Goal: Task Accomplishment & Management: Manage account settings

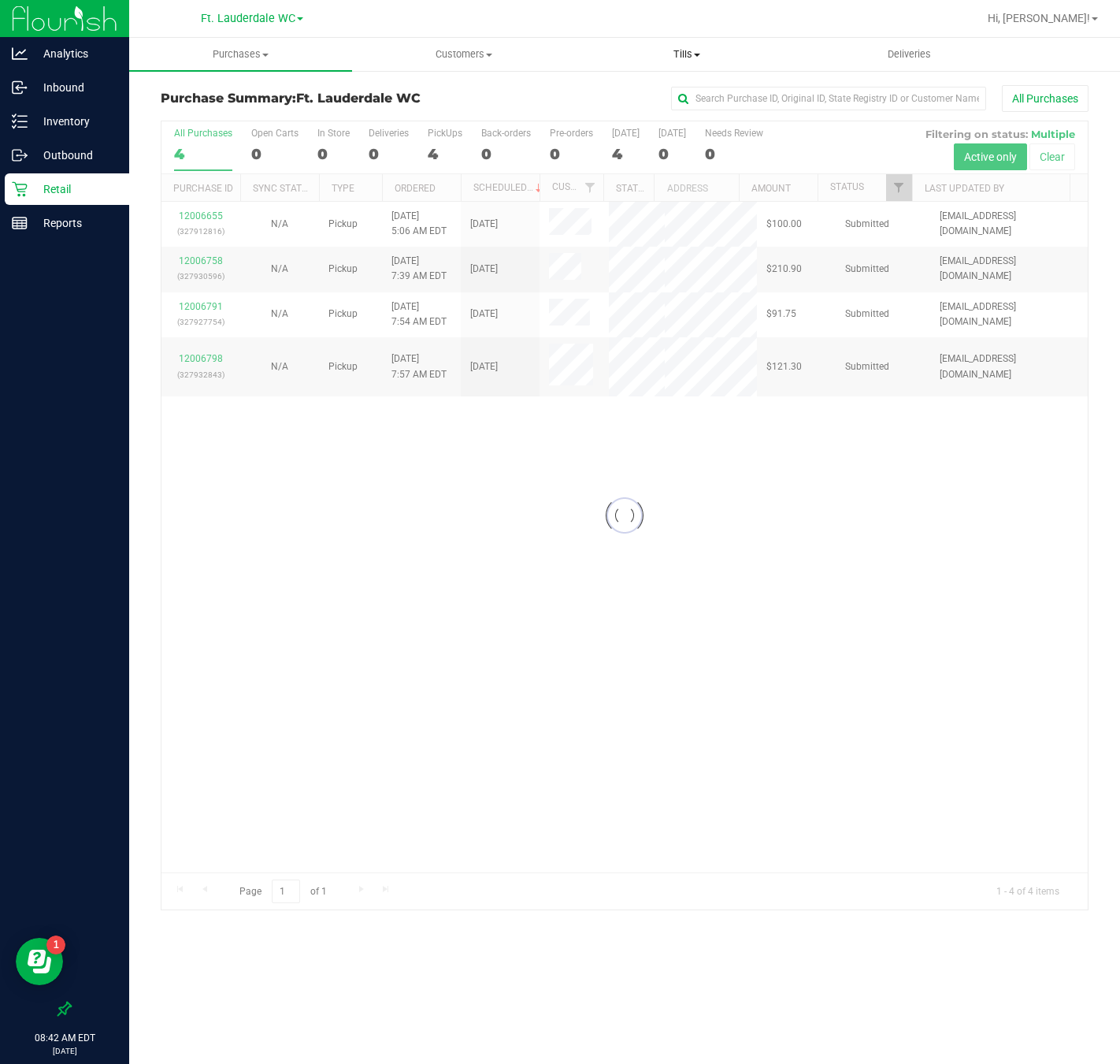
click at [688, 55] on span "Tills" at bounding box center [687, 54] width 222 height 14
click at [672, 88] on span "Manage tills" at bounding box center [627, 94] width 106 height 13
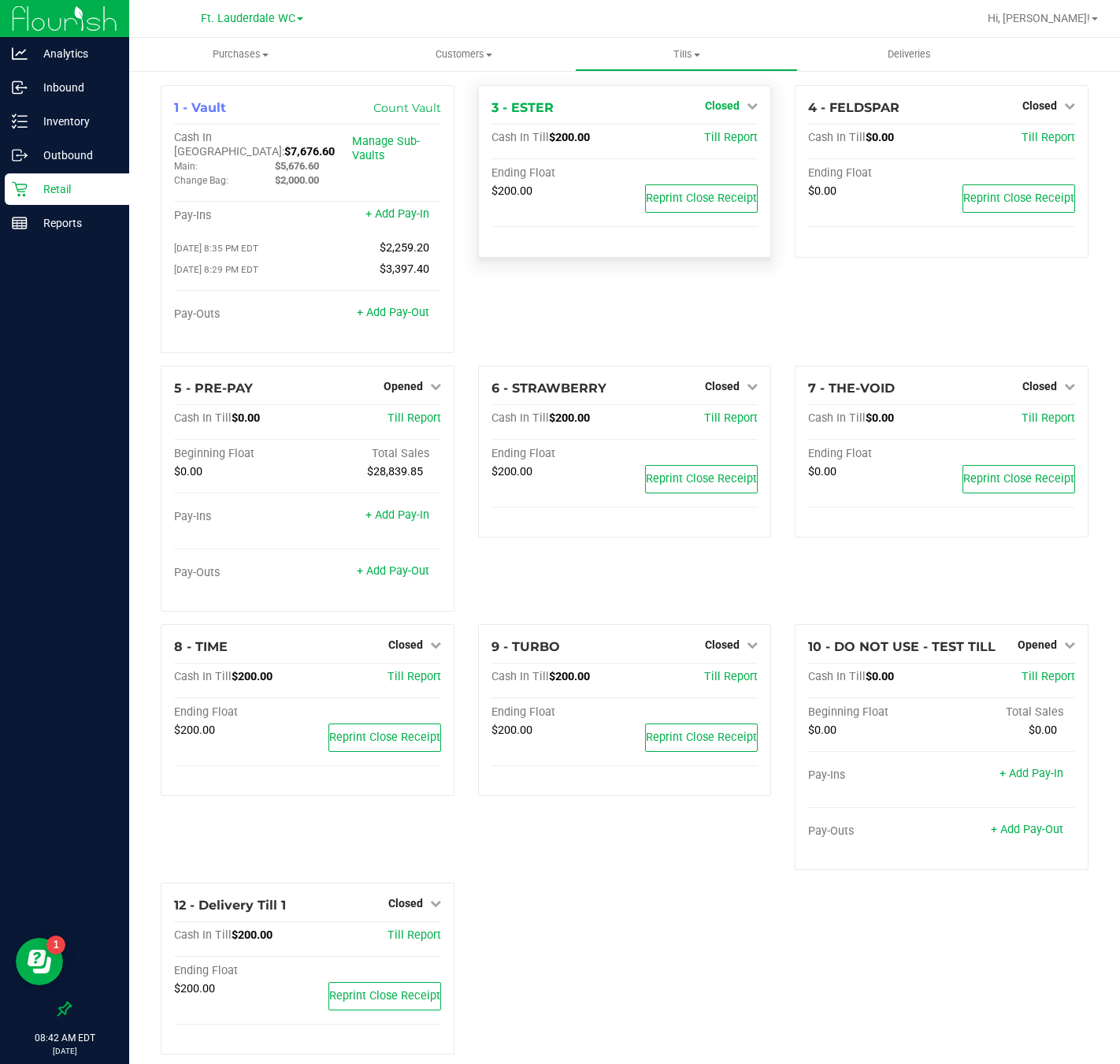
click at [730, 111] on link "Closed" at bounding box center [731, 105] width 53 height 13
click at [716, 141] on link "Open Till" at bounding box center [722, 139] width 42 height 13
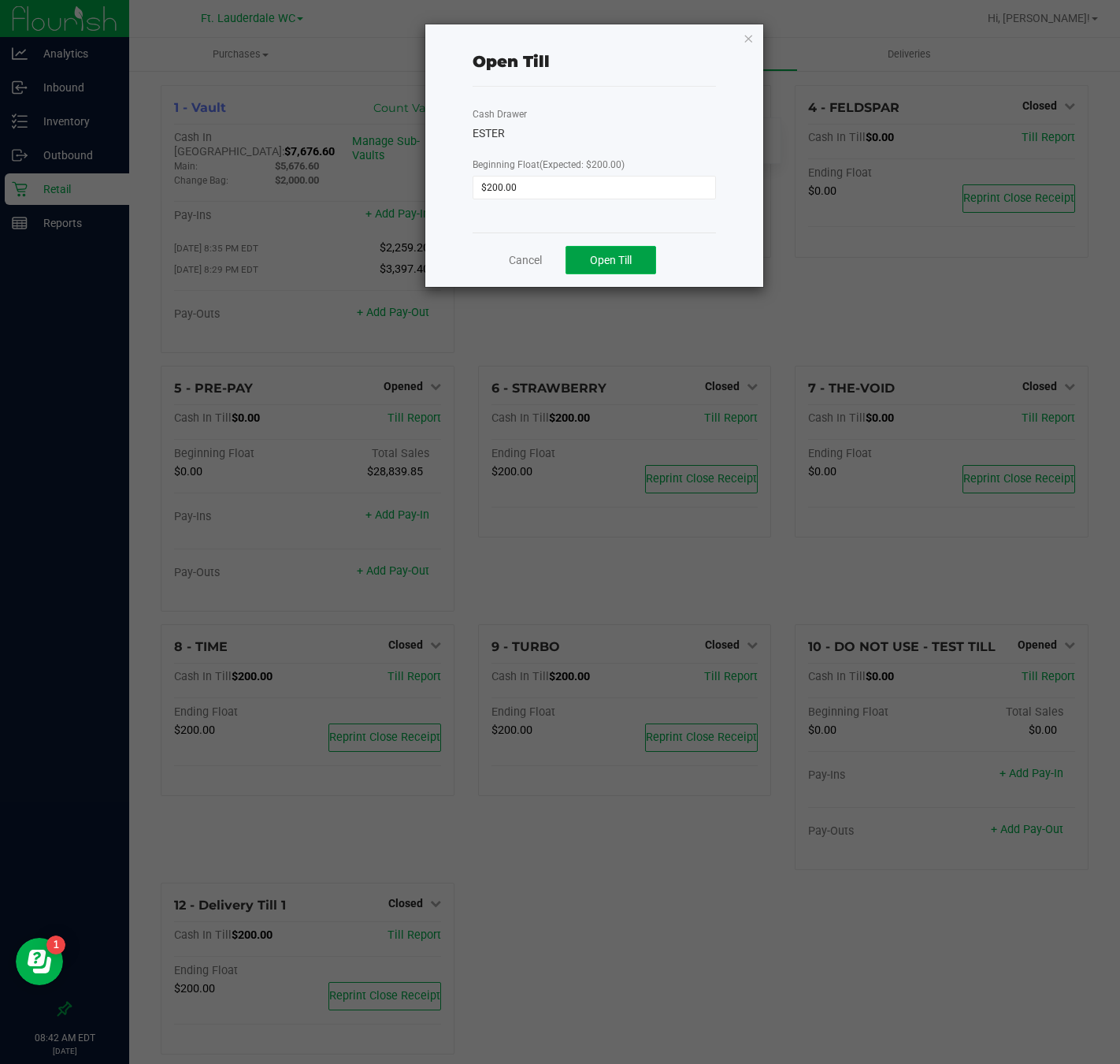
click at [639, 260] on button "Open Till" at bounding box center [611, 260] width 91 height 29
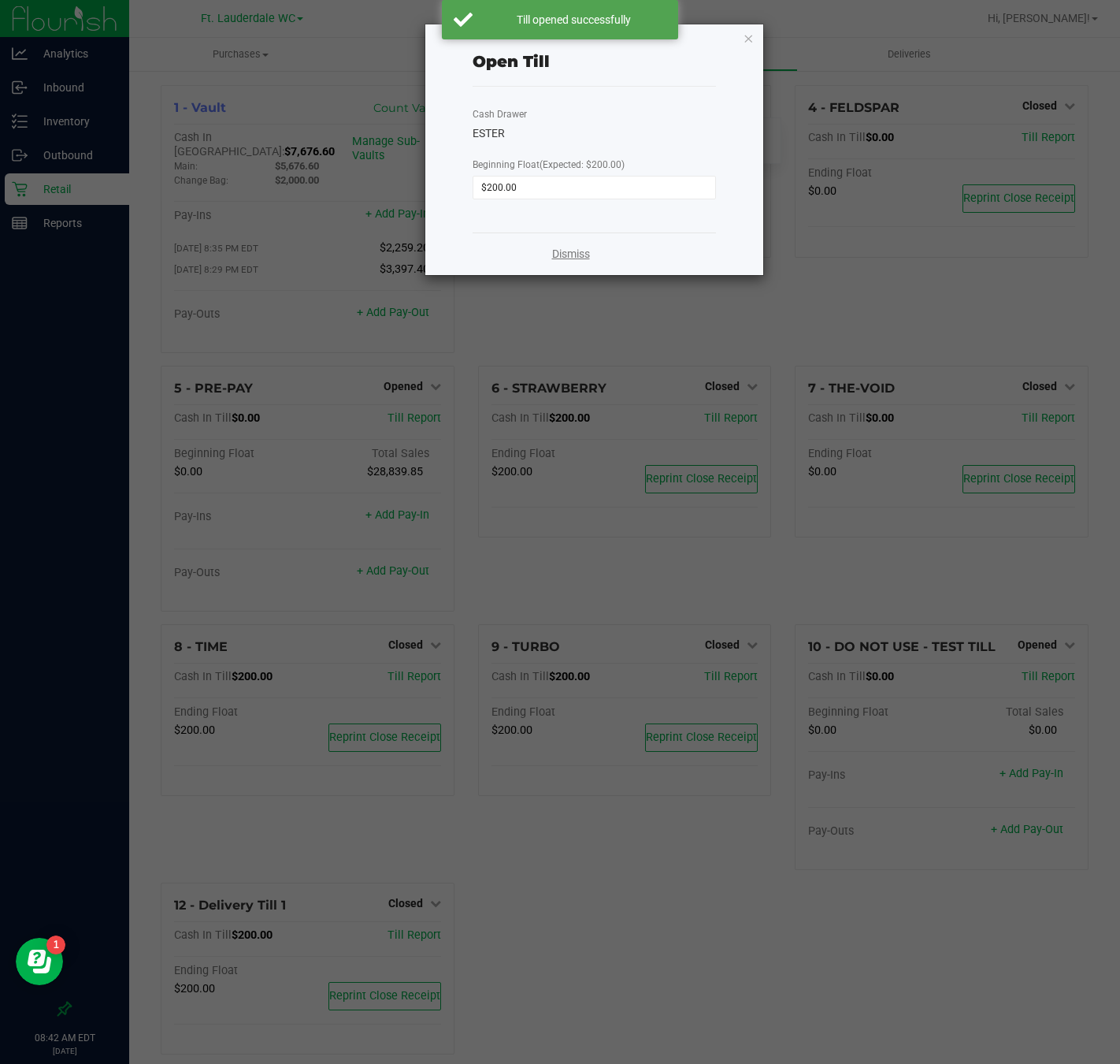
click at [553, 258] on link "Dismiss" at bounding box center [571, 254] width 38 height 17
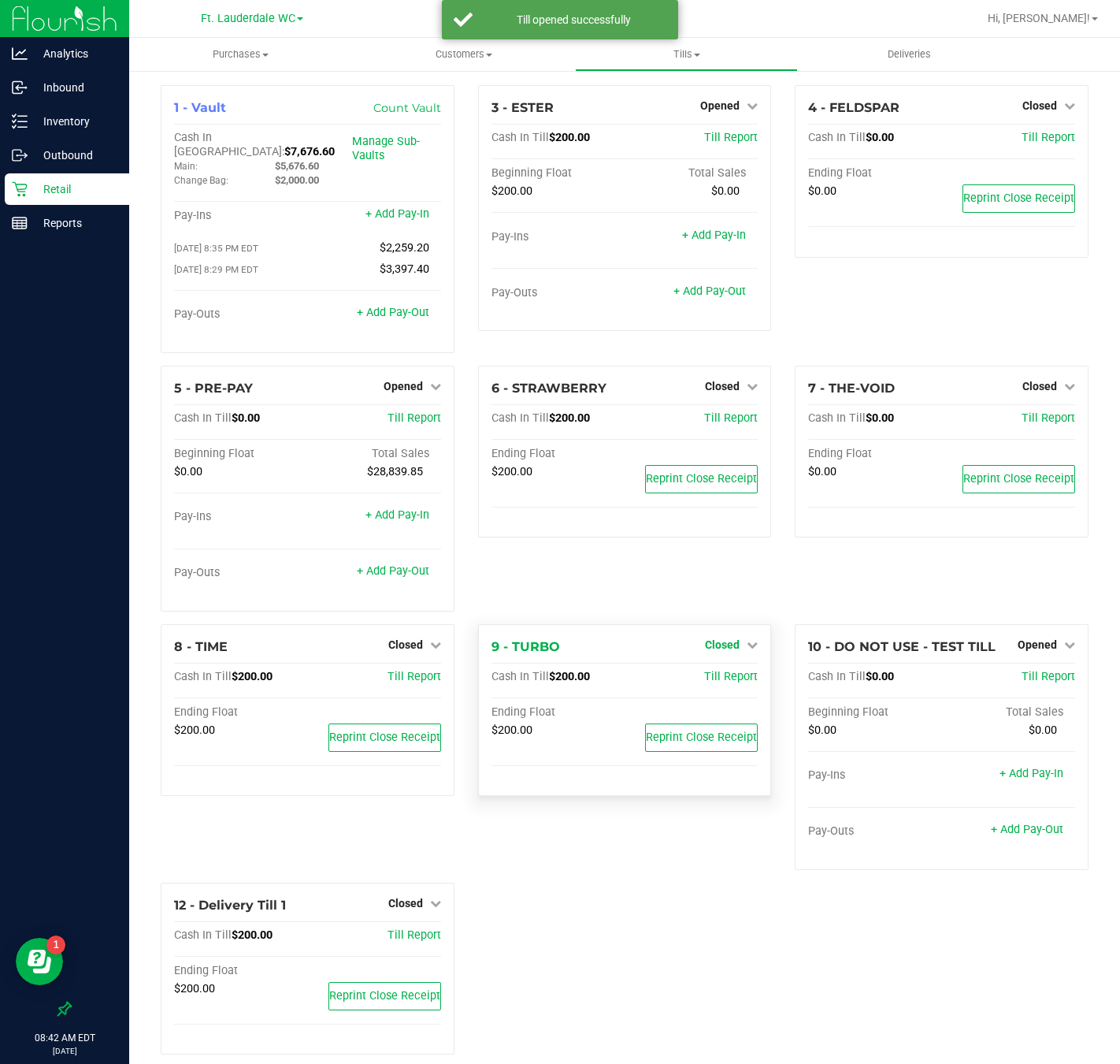
click at [747, 641] on icon at bounding box center [752, 644] width 11 height 11
click at [735, 667] on div "Open Till" at bounding box center [723, 677] width 116 height 19
click at [713, 671] on link "Open Till" at bounding box center [722, 678] width 42 height 13
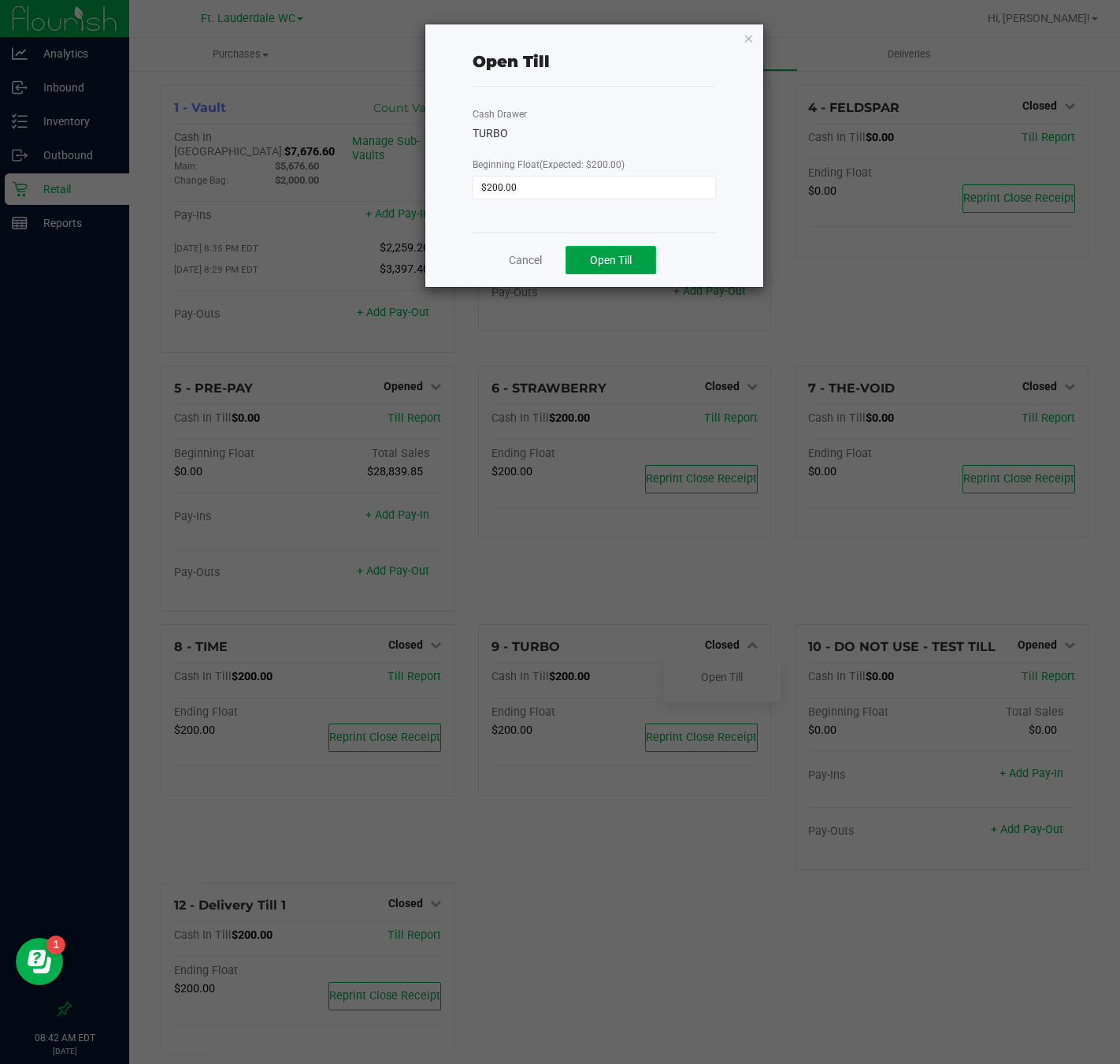
click at [656, 270] on button "Open Till" at bounding box center [611, 260] width 91 height 29
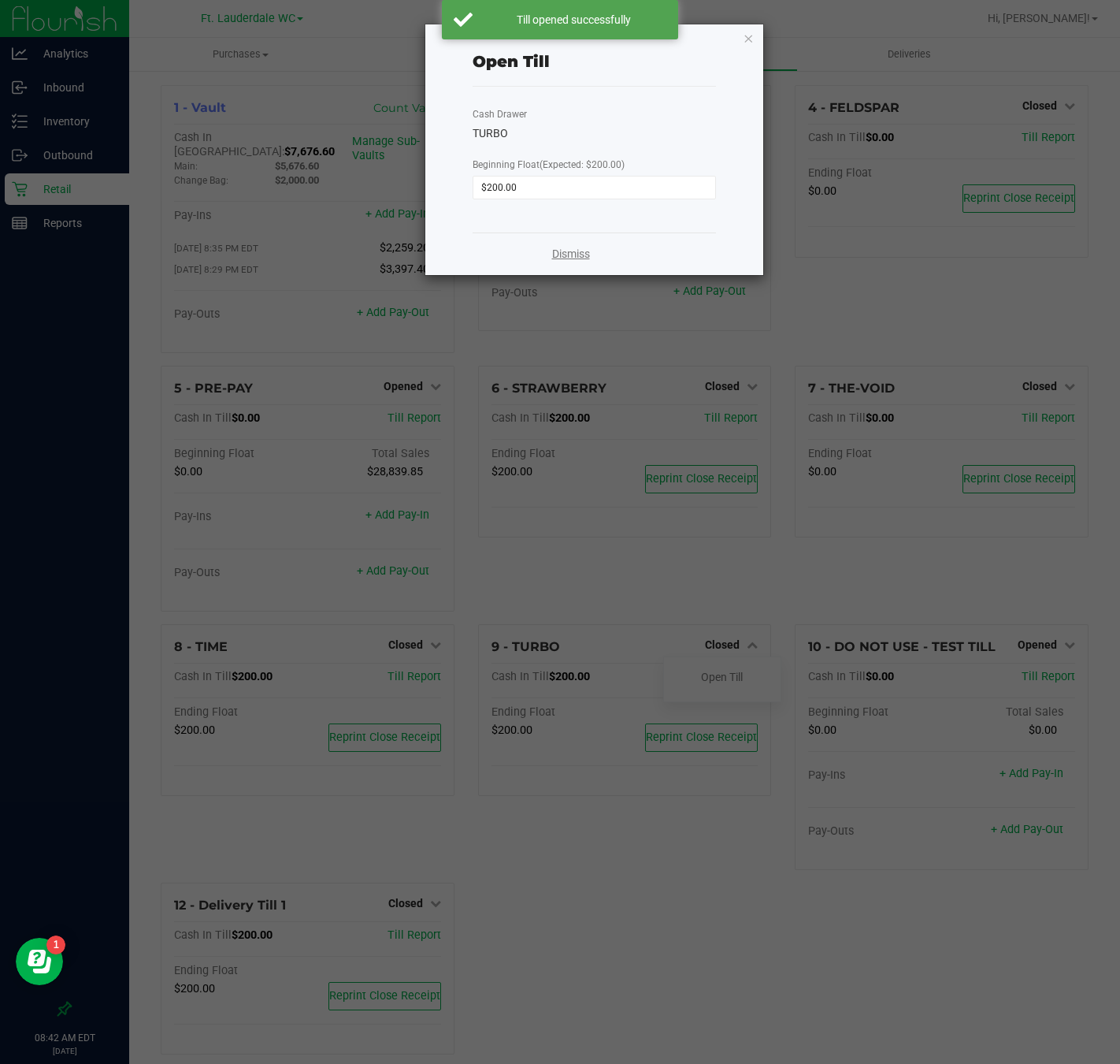
click at [572, 253] on link "Dismiss" at bounding box center [571, 254] width 38 height 17
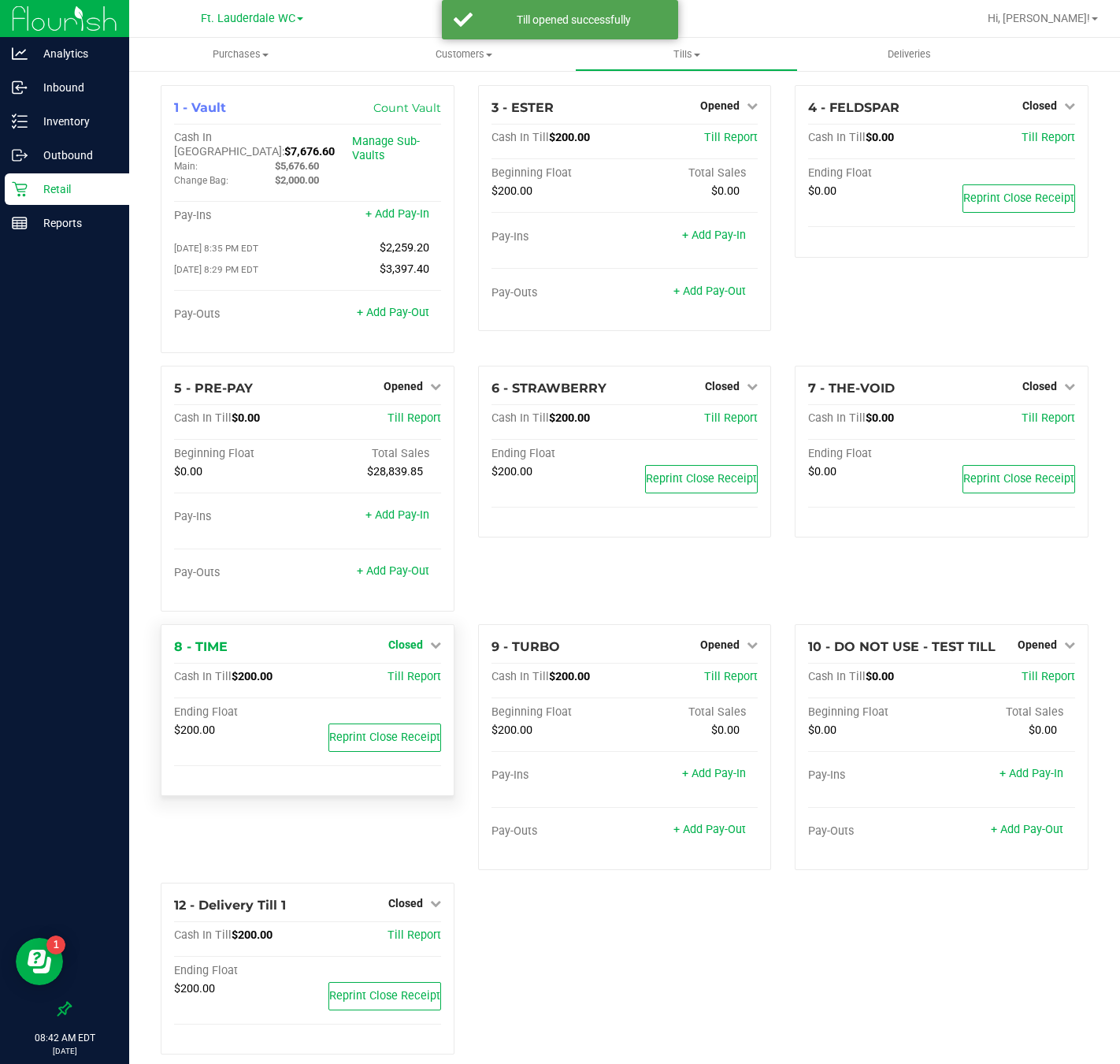
click at [403, 639] on span "Closed" at bounding box center [406, 645] width 35 height 13
click at [407, 671] on link "Open Till" at bounding box center [405, 678] width 42 height 13
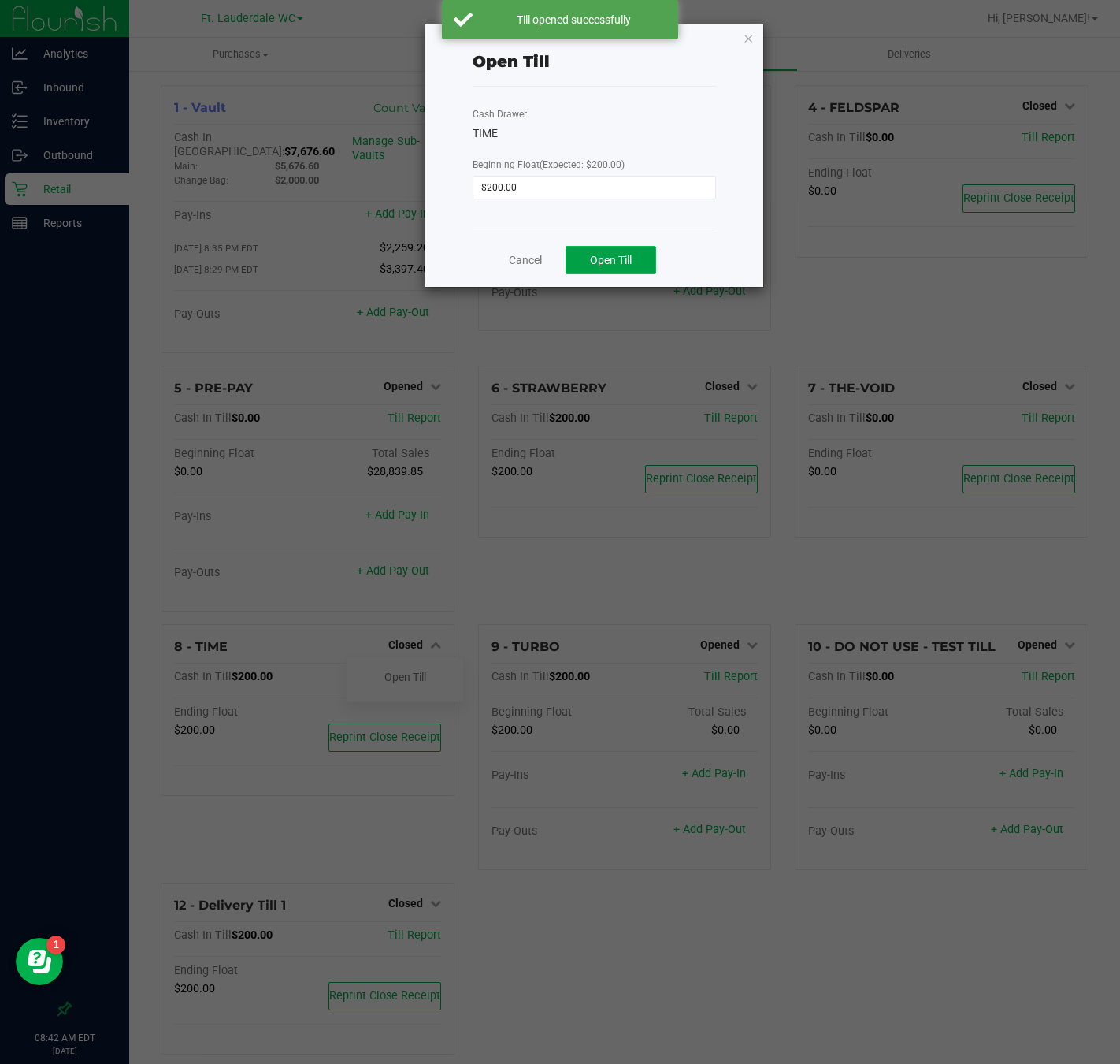
click at [603, 261] on span "Open Till" at bounding box center [611, 261] width 42 height 13
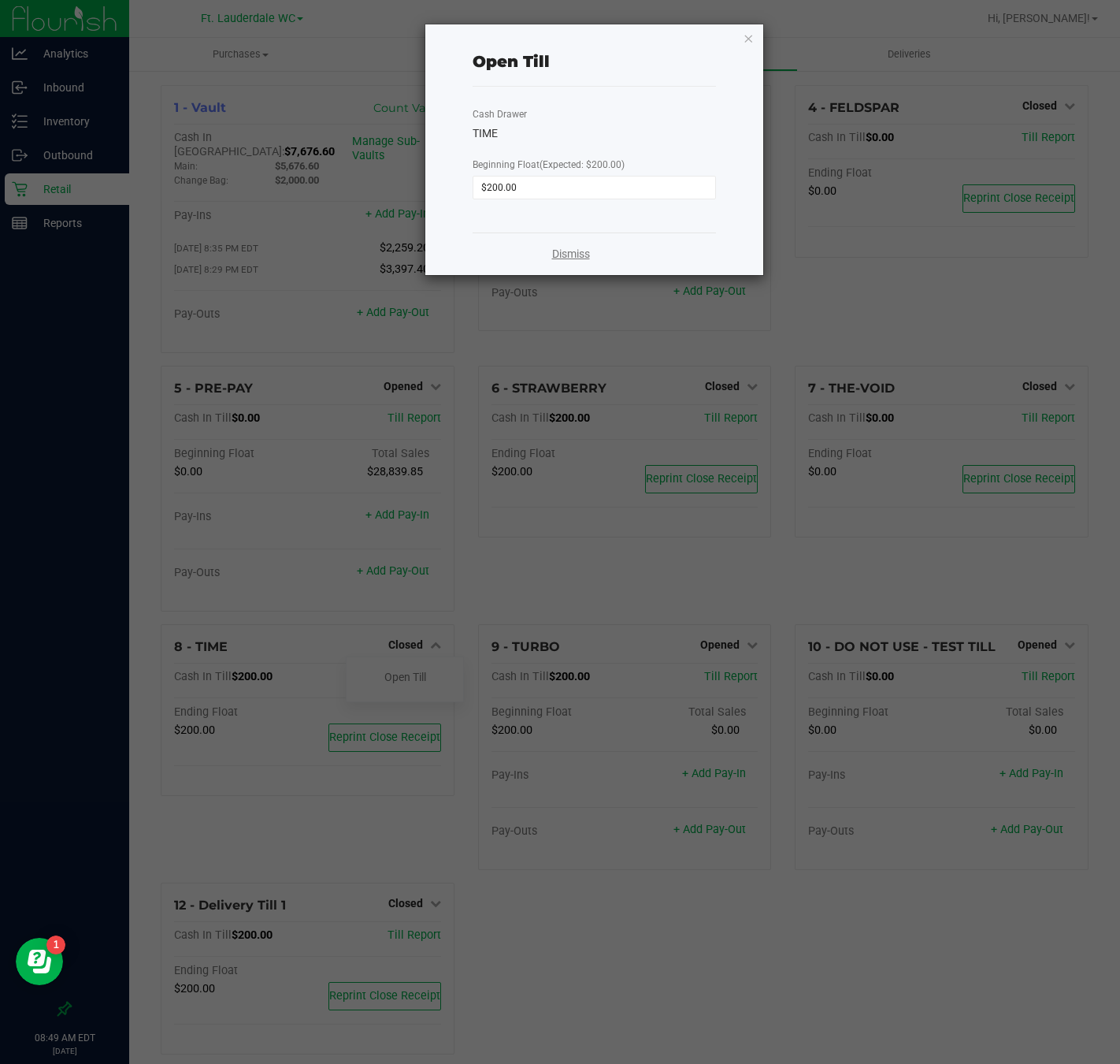
click at [581, 263] on link "Dismiss" at bounding box center [571, 254] width 38 height 17
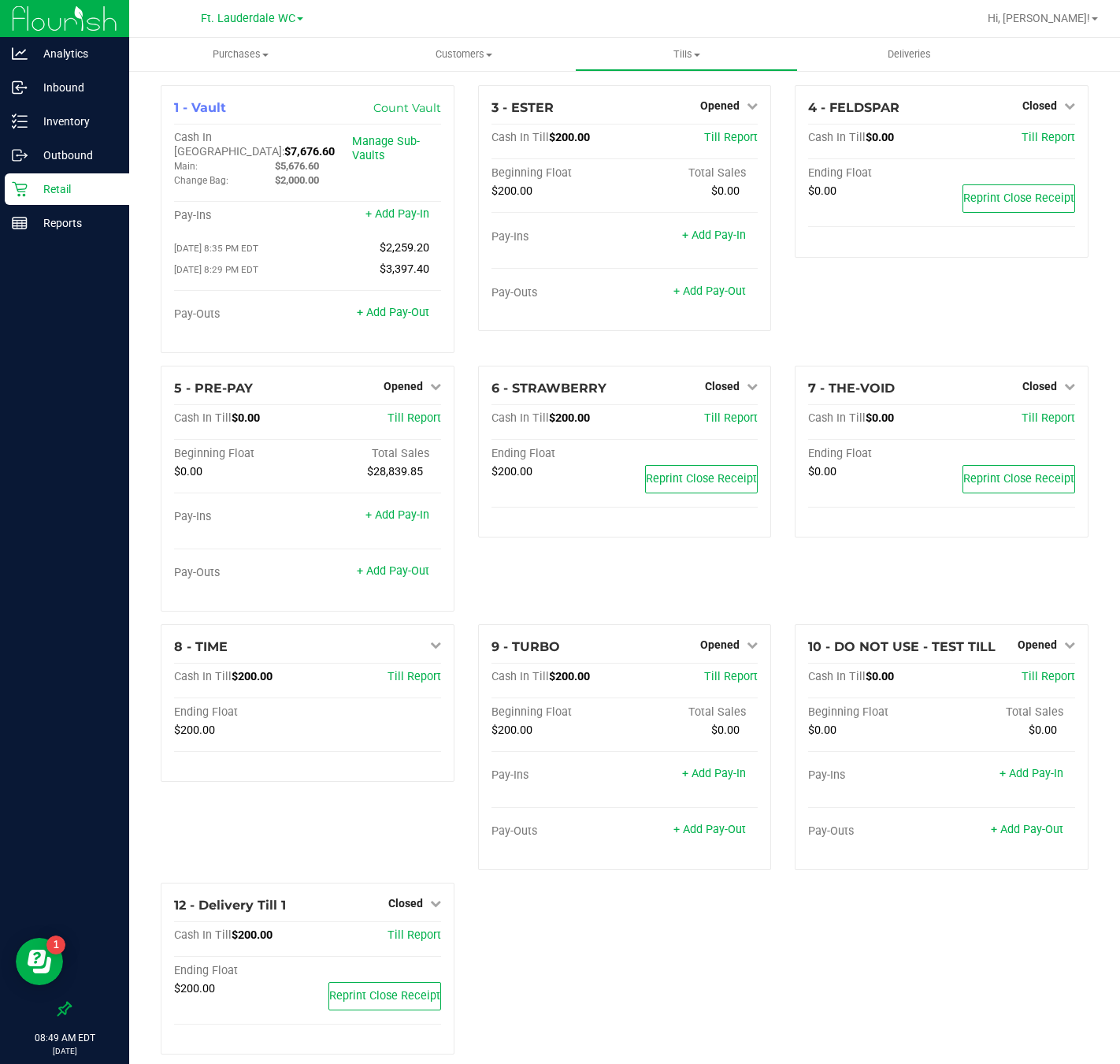
click at [45, 185] on p "Retail" at bounding box center [75, 189] width 94 height 18
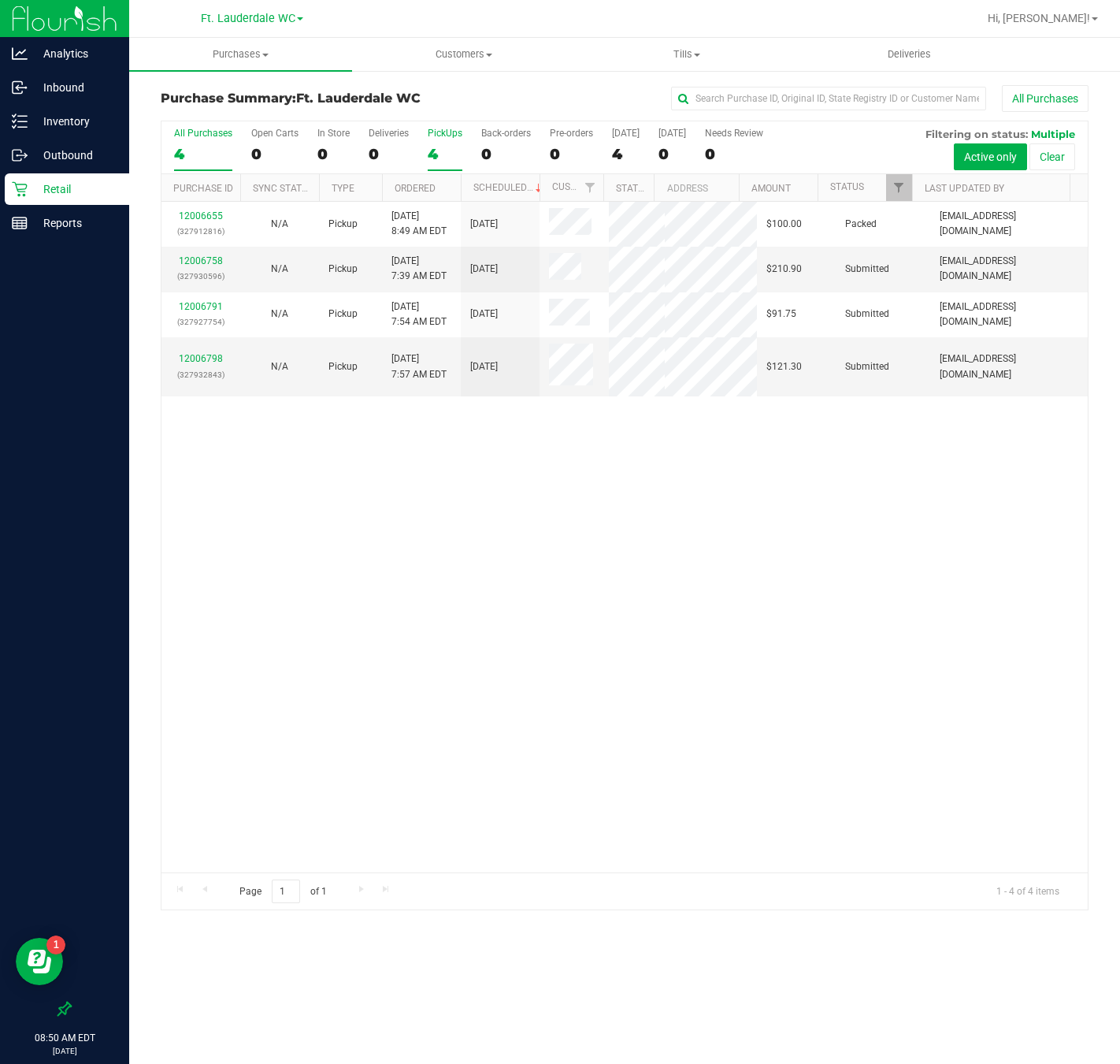
click at [433, 153] on div "4" at bounding box center [445, 154] width 35 height 18
click at [0, 0] on input "PickUps 4" at bounding box center [0, 0] width 0 height 0
click at [208, 364] on link "12006798" at bounding box center [201, 359] width 44 height 11
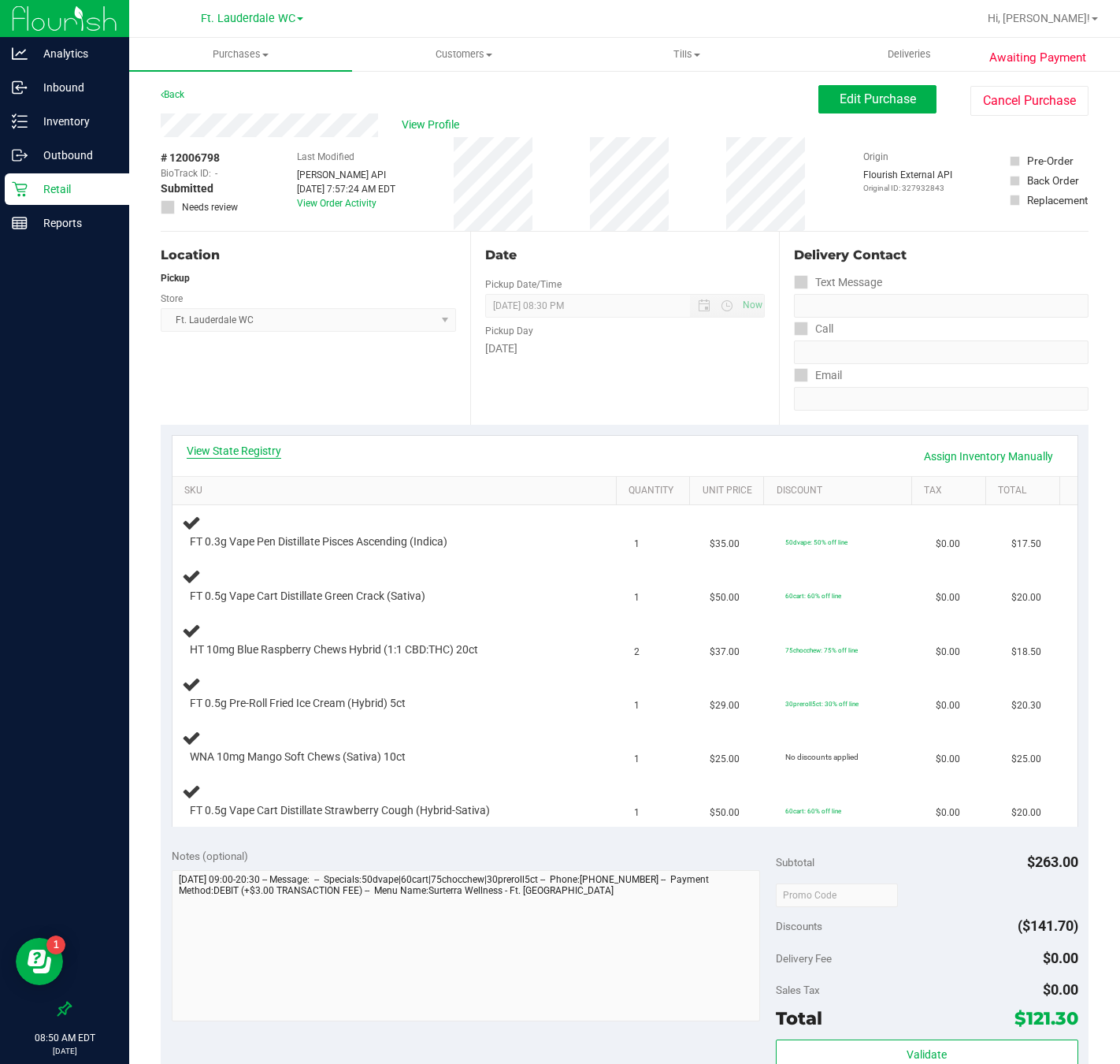
click at [261, 447] on link "View State Registry" at bounding box center [234, 450] width 94 height 16
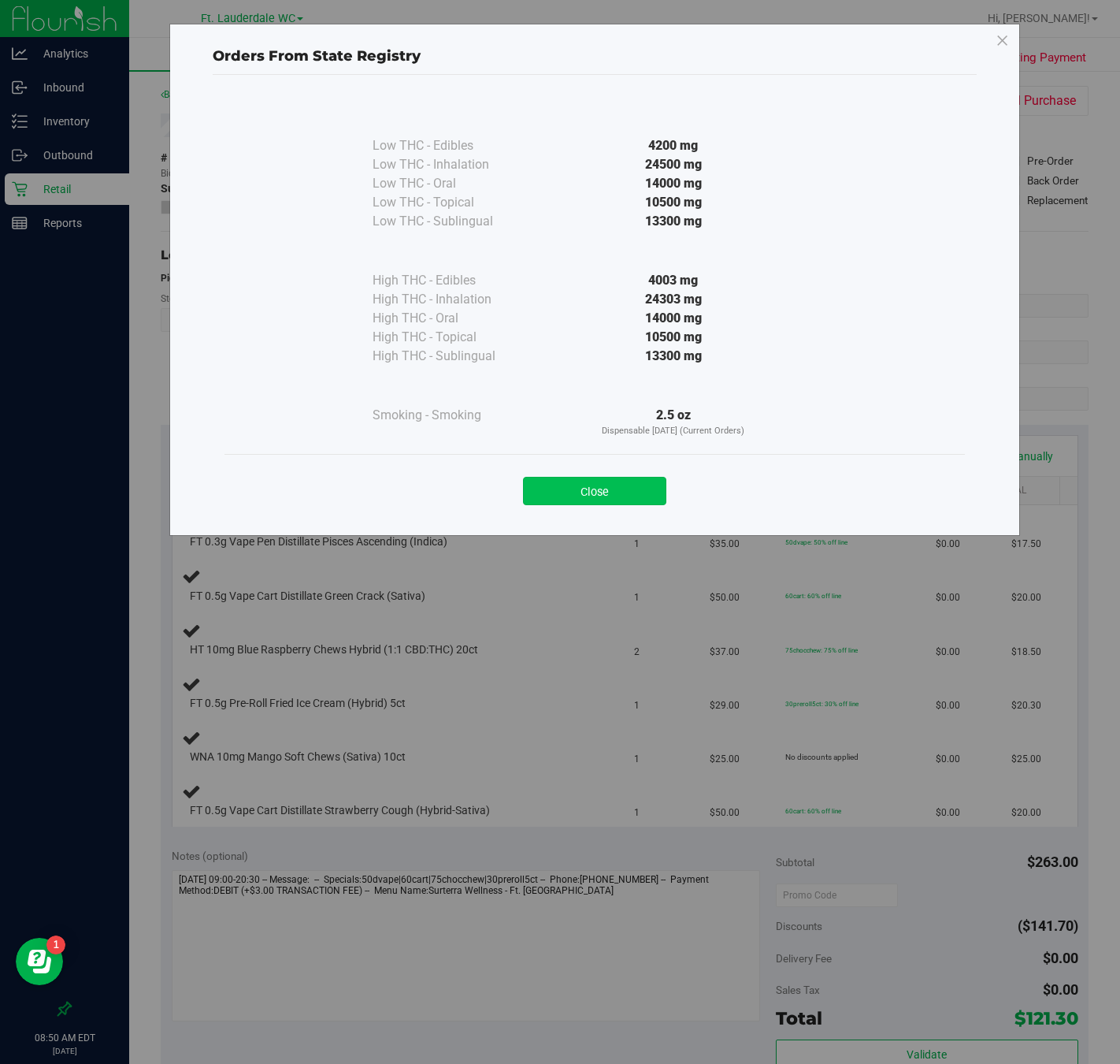
click at [596, 493] on button "Close" at bounding box center [594, 491] width 143 height 29
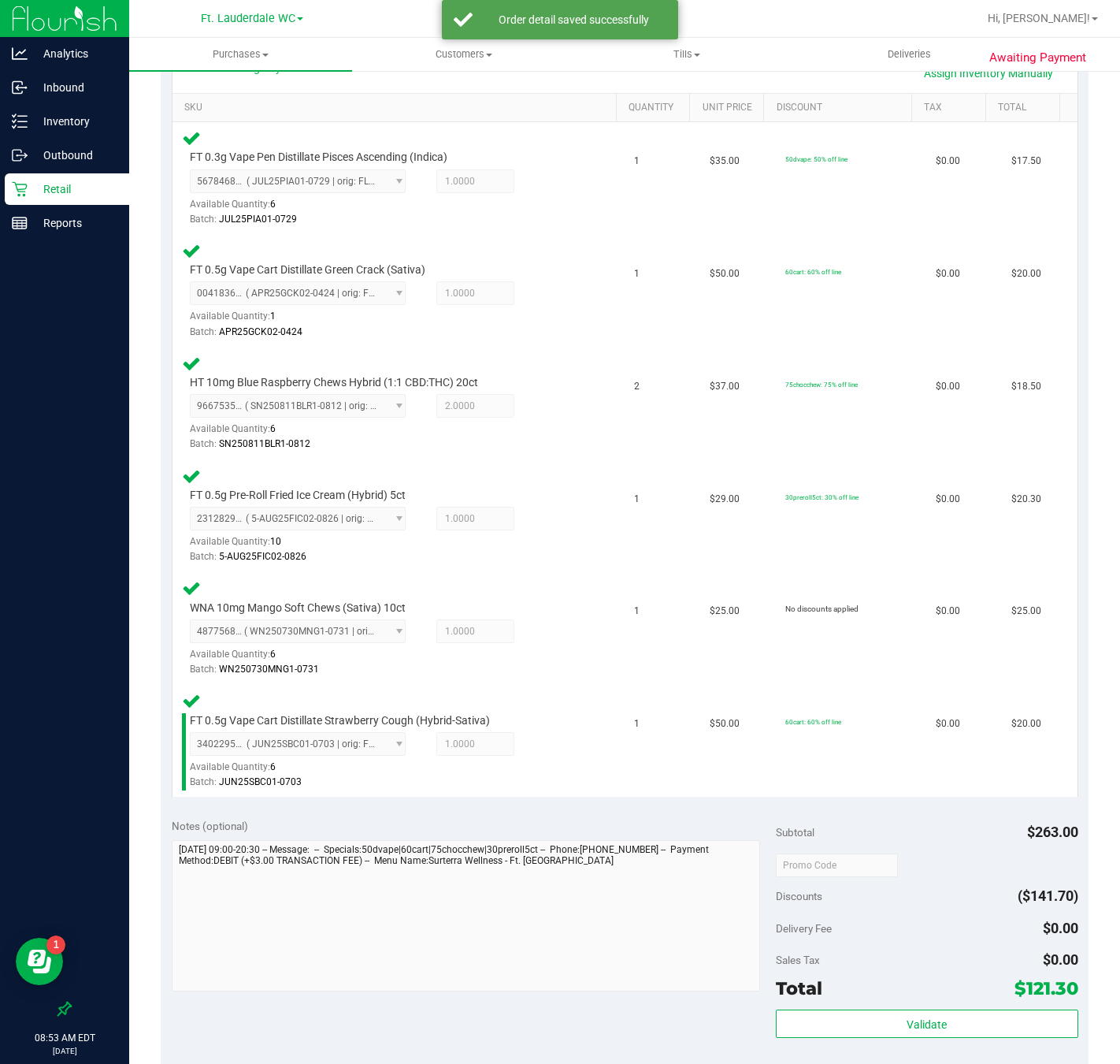
scroll to position [827, 0]
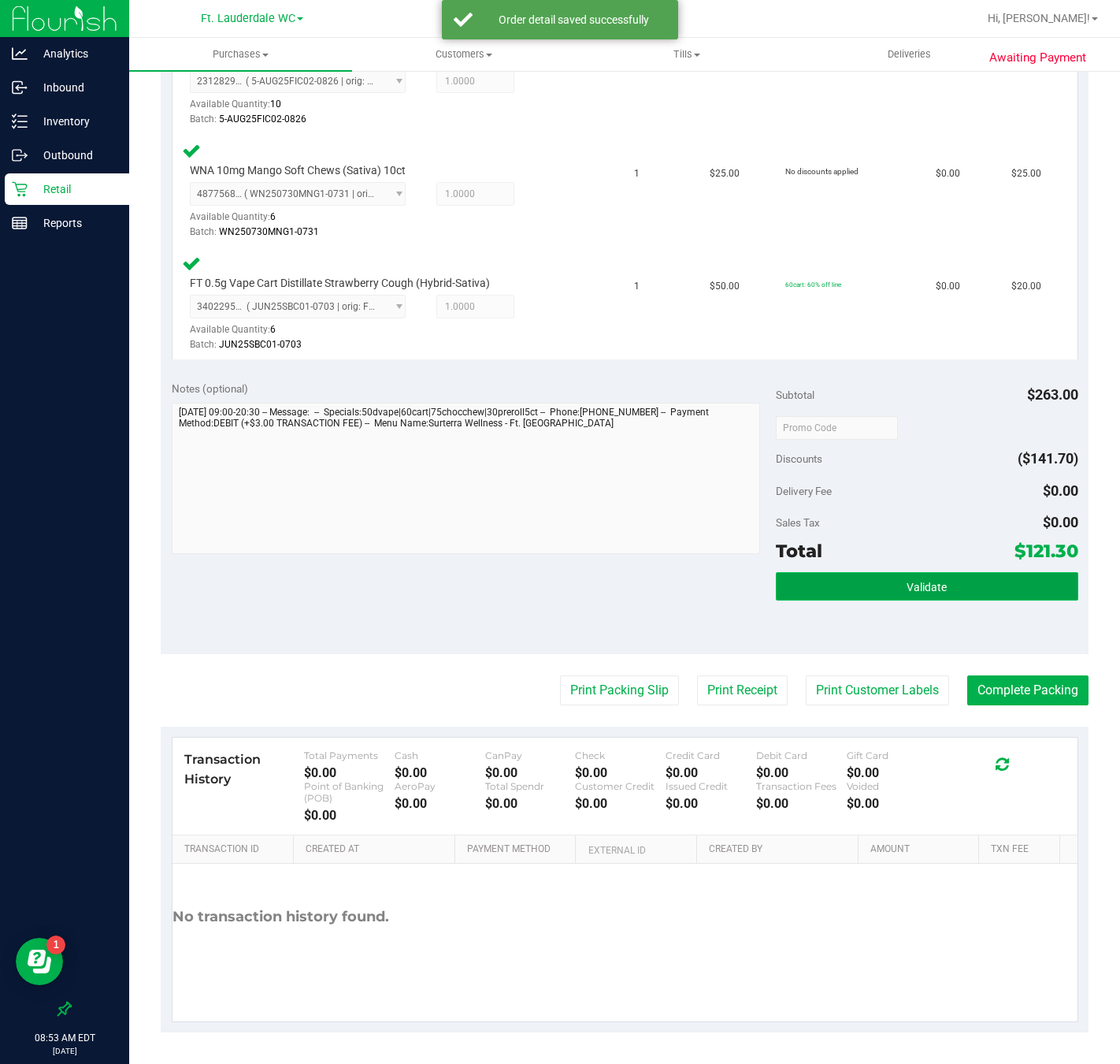
click at [797, 596] on button "Validate" at bounding box center [927, 586] width 302 height 29
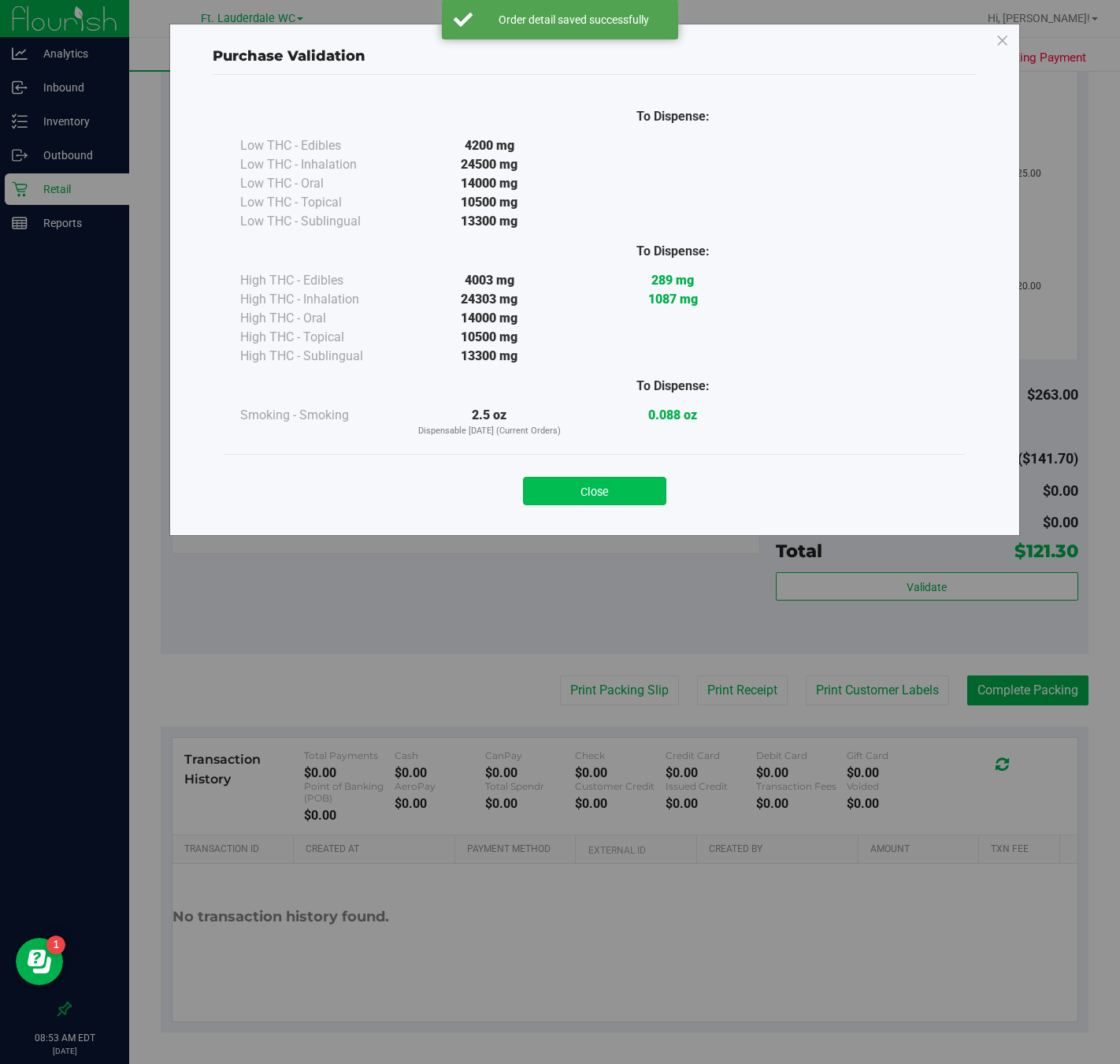
click at [620, 496] on button "Close" at bounding box center [594, 491] width 143 height 29
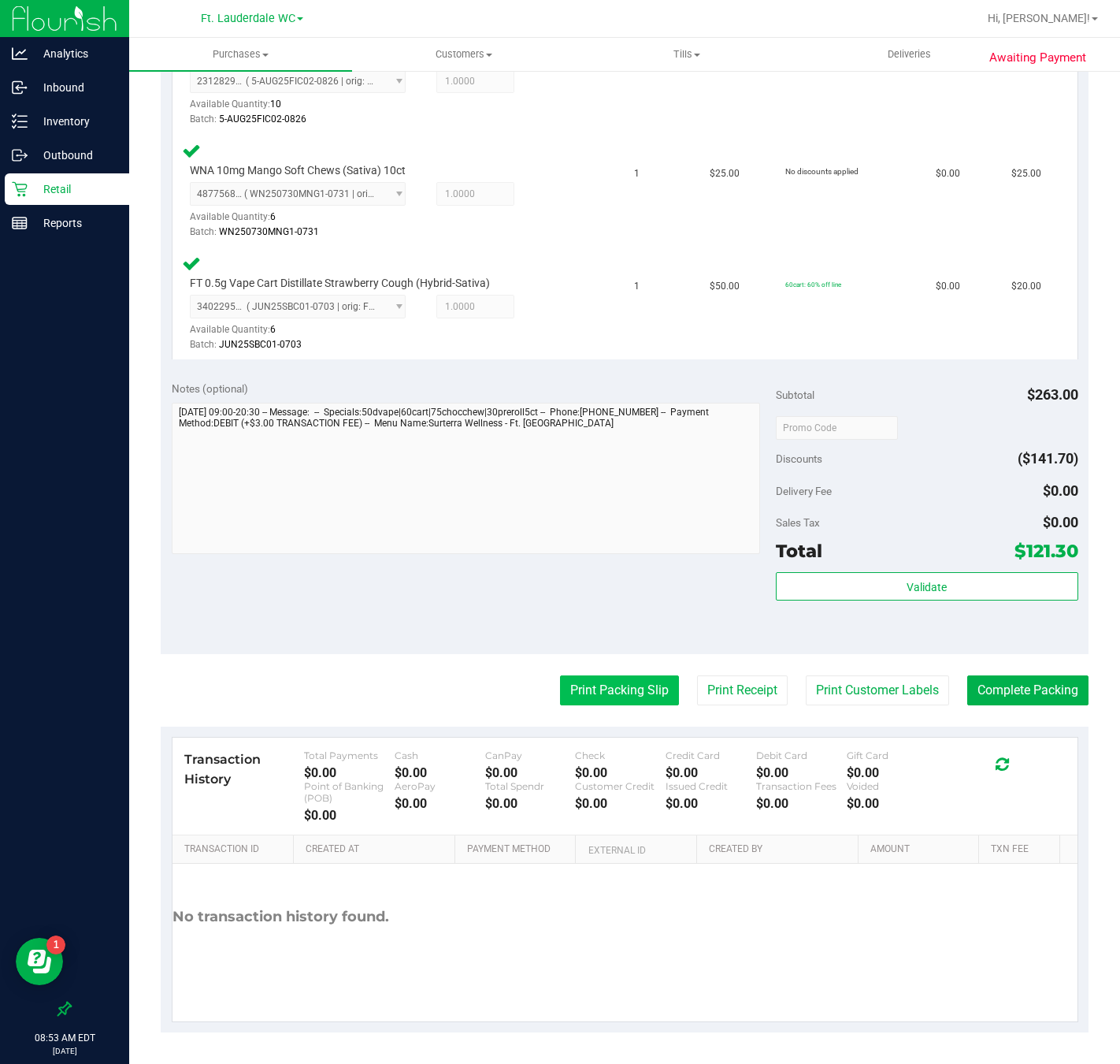
click at [608, 693] on button "Print Packing Slip" at bounding box center [619, 691] width 119 height 30
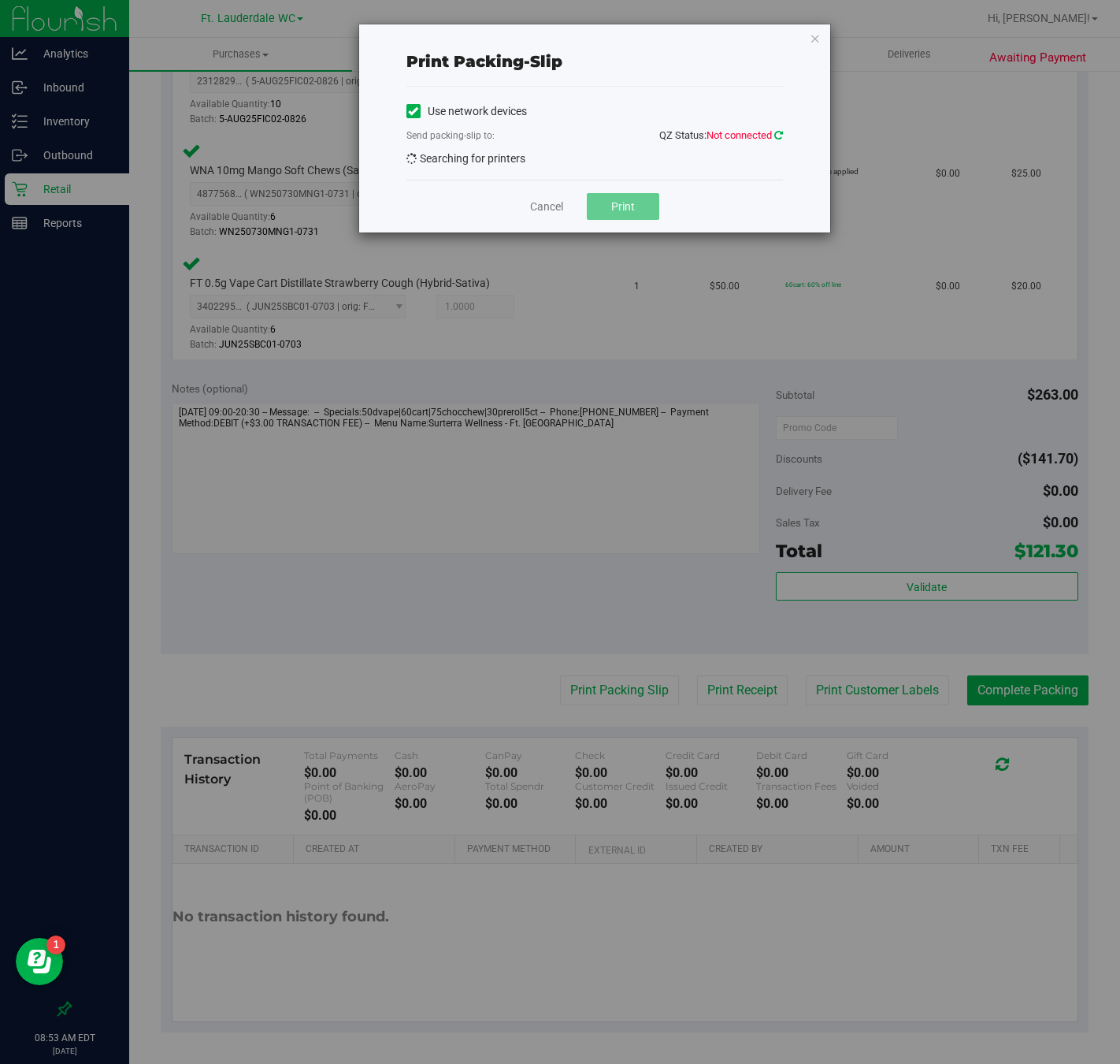
click at [778, 138] on icon at bounding box center [778, 135] width 8 height 10
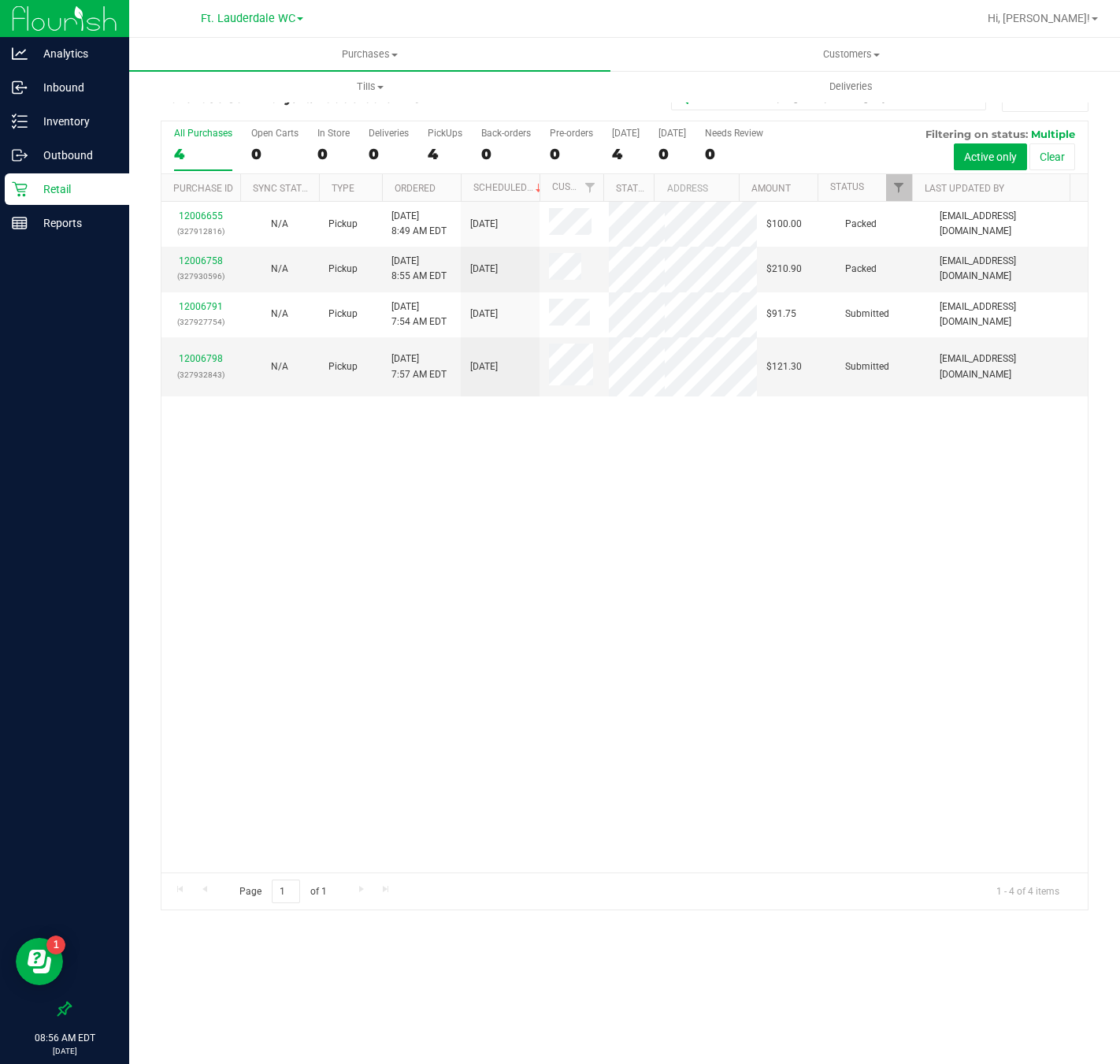
click at [71, 183] on p "Retail" at bounding box center [75, 189] width 94 height 18
click at [201, 364] on link "12006798" at bounding box center [201, 359] width 44 height 11
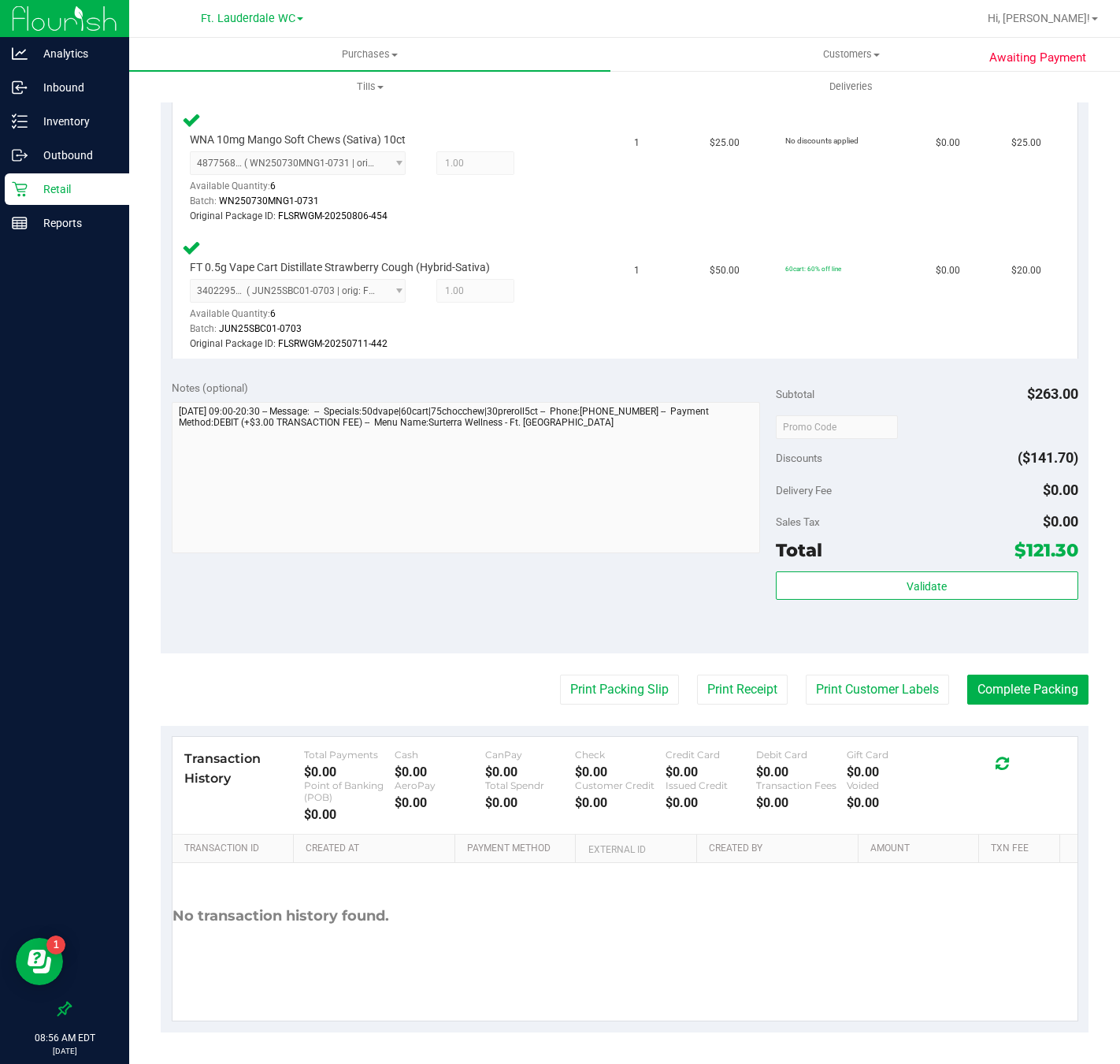
scroll to position [921, 0]
click at [607, 692] on button "Print Packing Slip" at bounding box center [619, 690] width 119 height 30
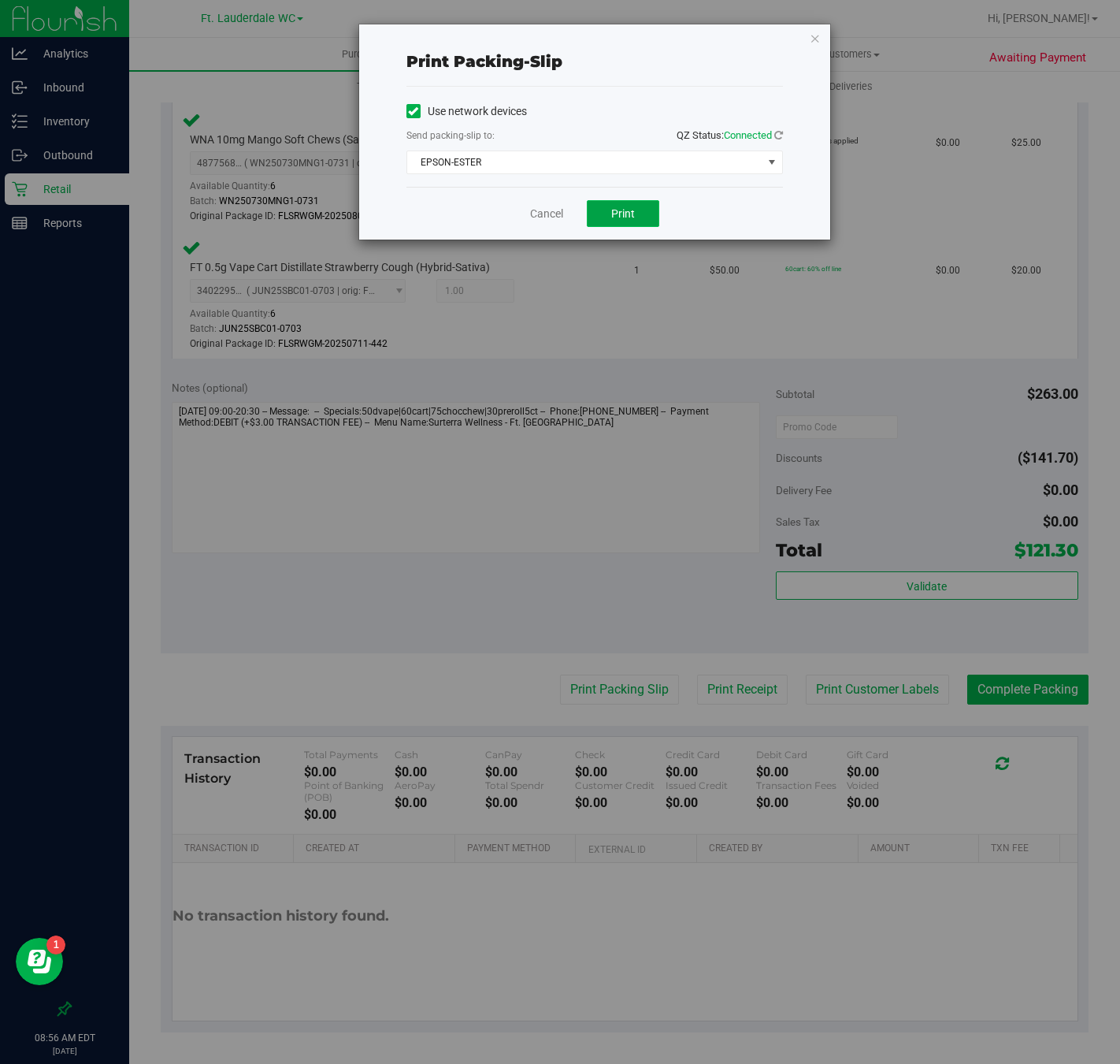
click at [615, 214] on span "Print" at bounding box center [624, 214] width 24 height 13
click at [553, 221] on link "Cancel" at bounding box center [547, 214] width 33 height 17
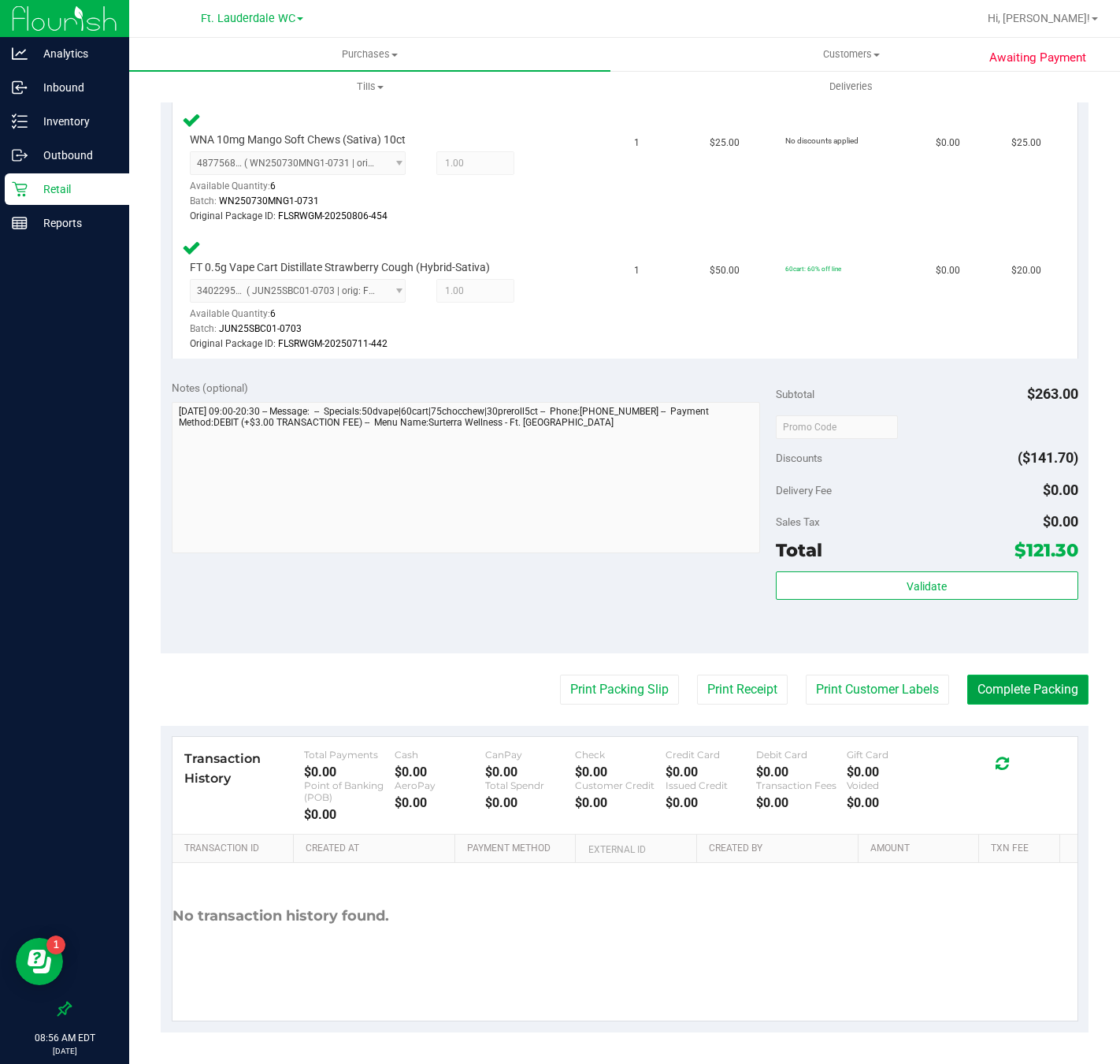
click at [968, 679] on button "Complete Packing" at bounding box center [1028, 690] width 121 height 30
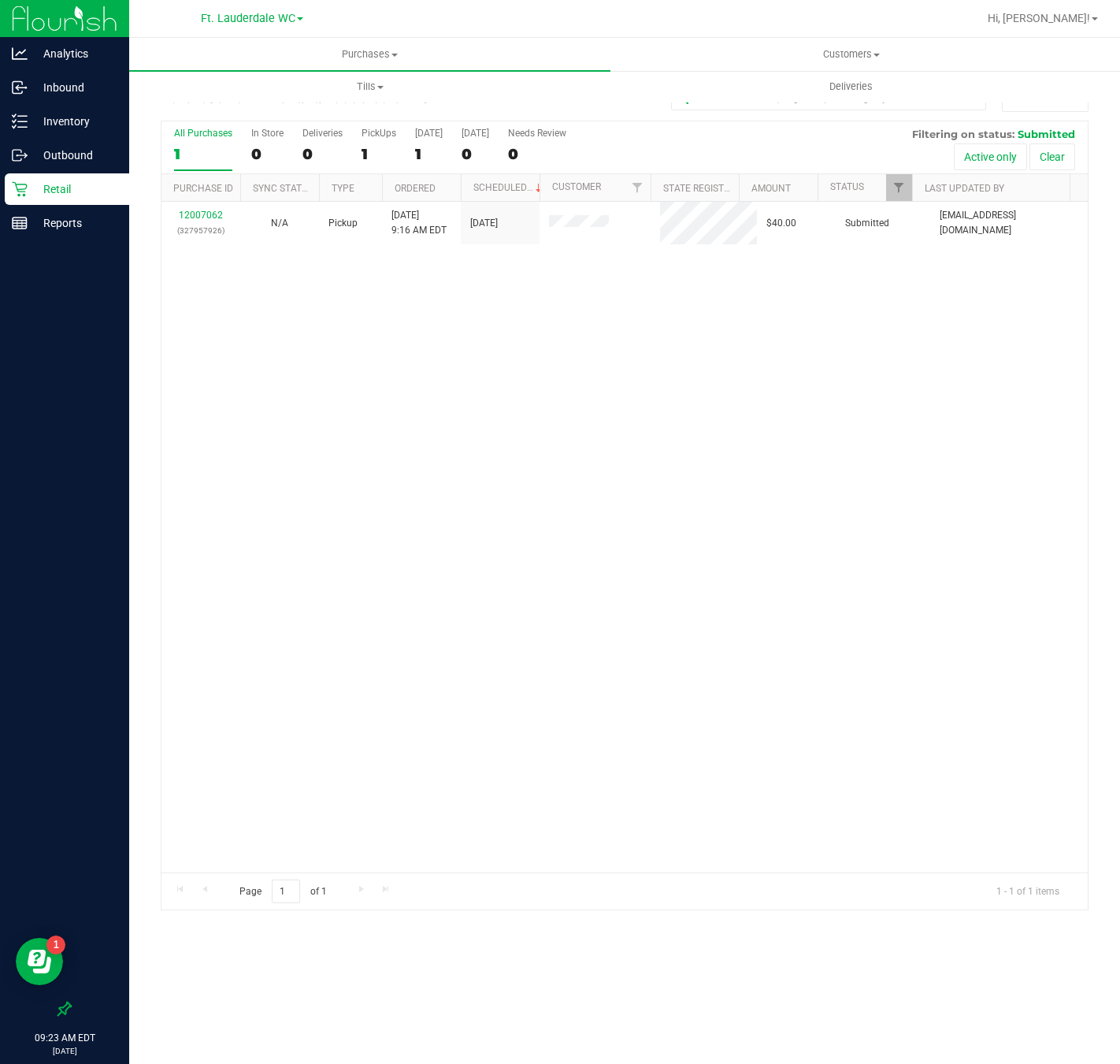
click at [38, 187] on p "Retail" at bounding box center [75, 189] width 94 height 18
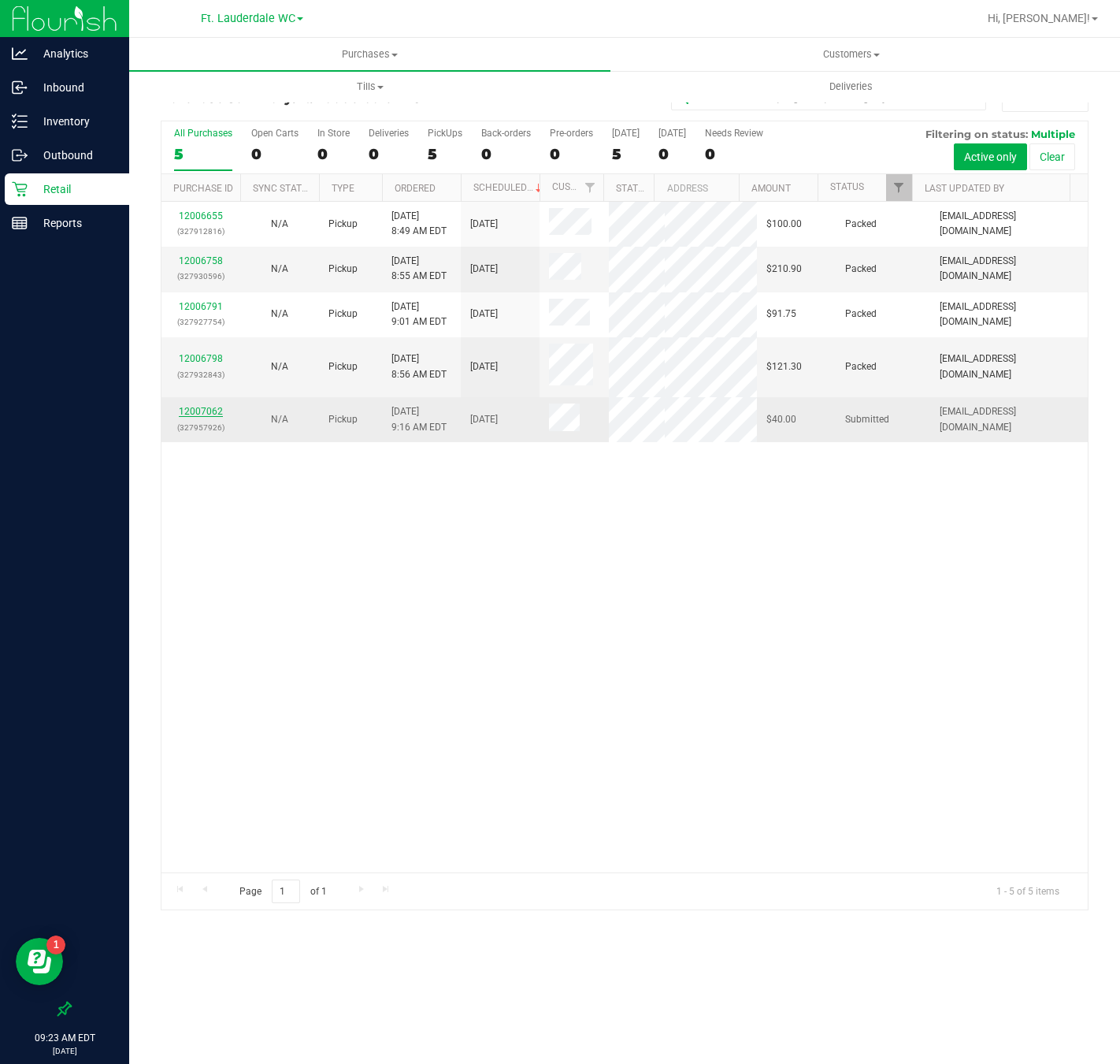
click at [185, 417] on link "12007062" at bounding box center [201, 411] width 44 height 11
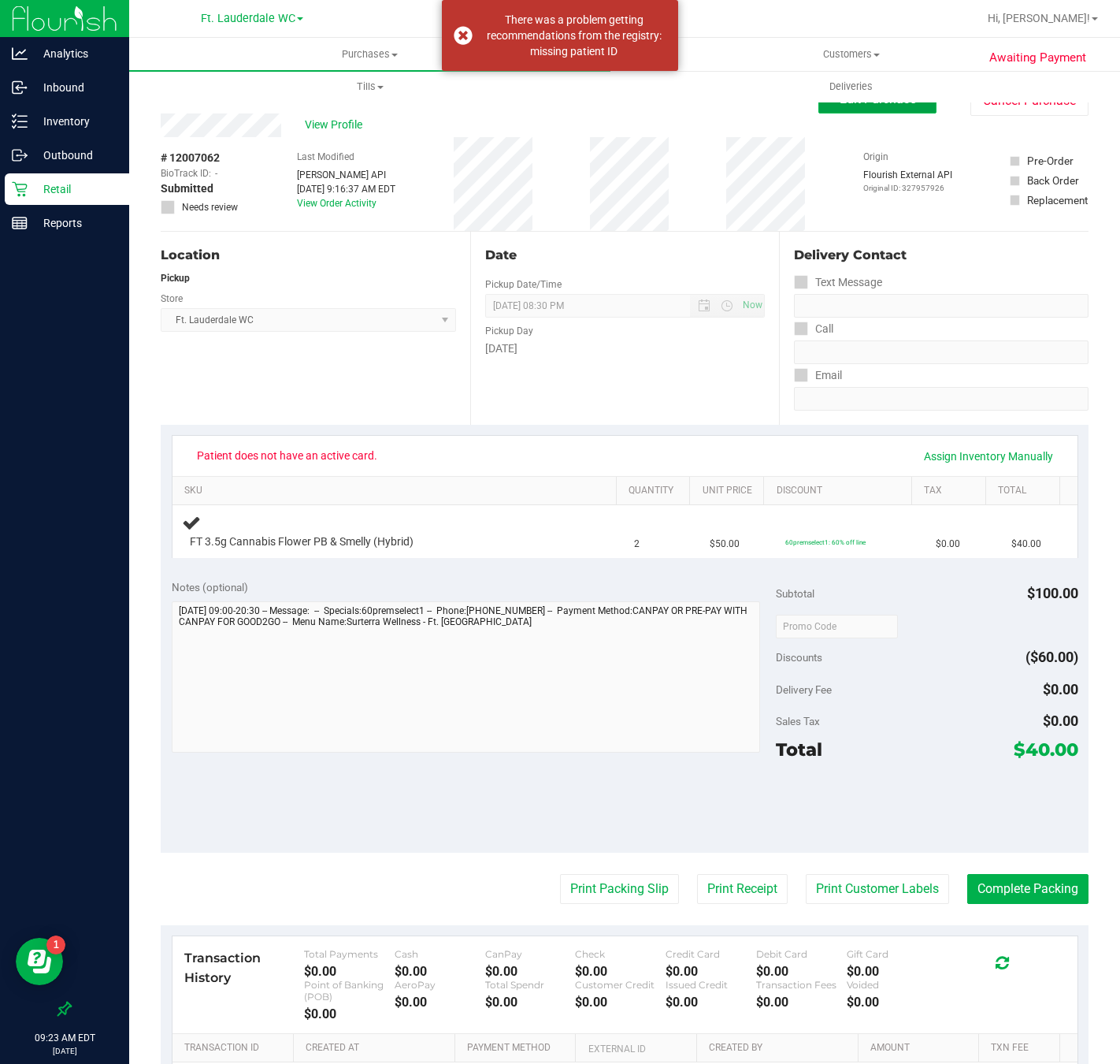
click at [863, 112] on button "Edit Purchase" at bounding box center [878, 99] width 118 height 29
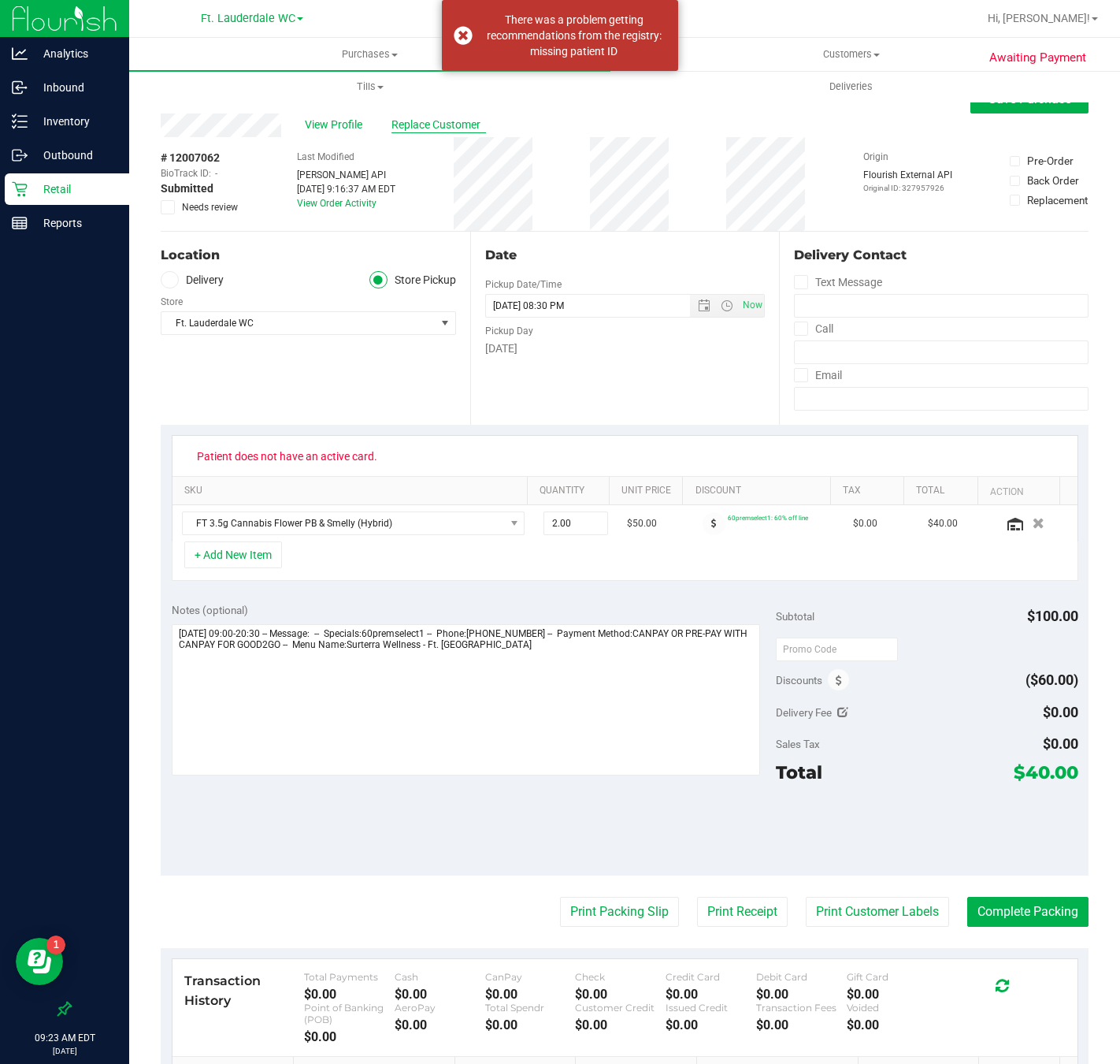
click at [471, 128] on span "Replace Customer" at bounding box center [439, 125] width 94 height 17
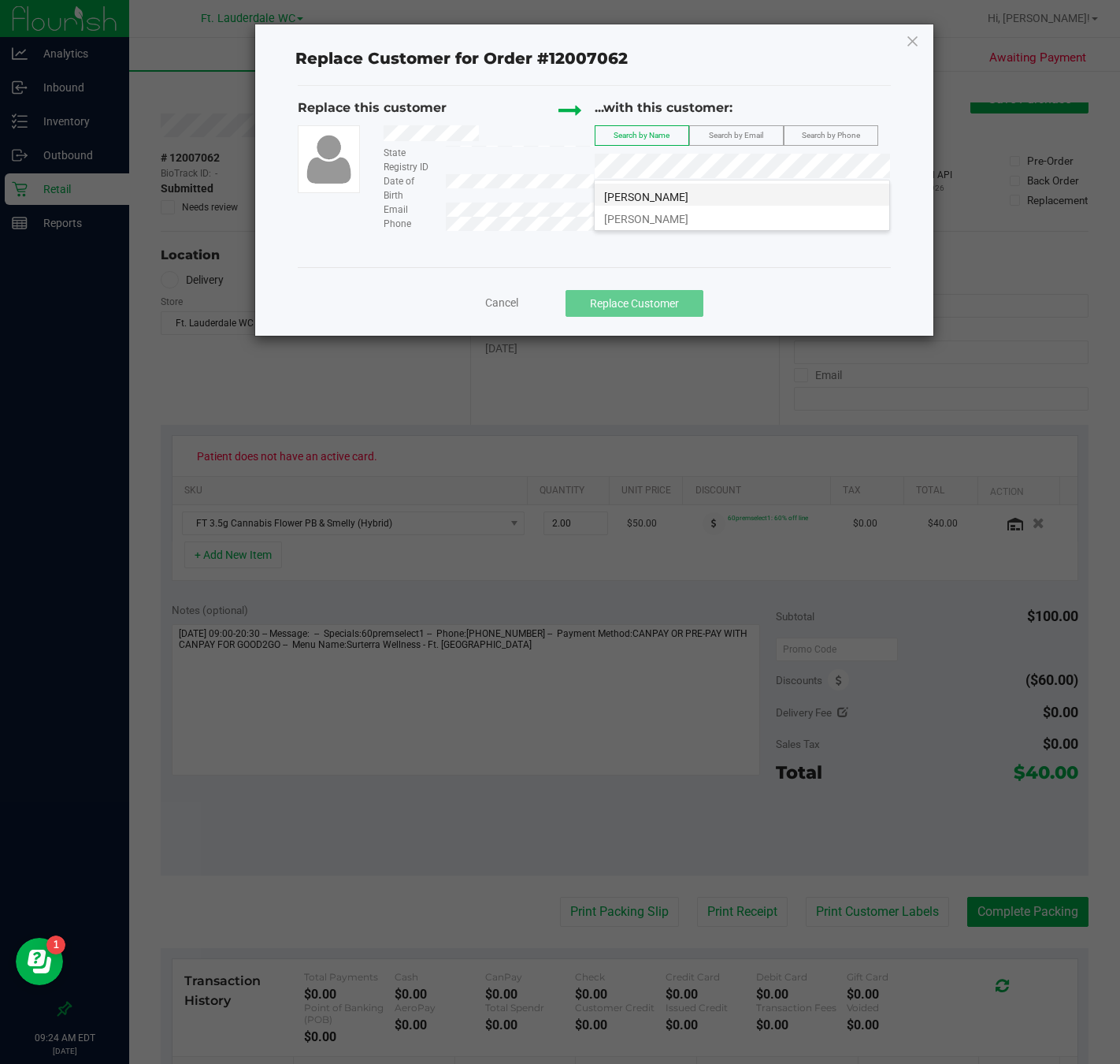
click at [700, 201] on li "KELSEY MURTHA" at bounding box center [742, 195] width 295 height 22
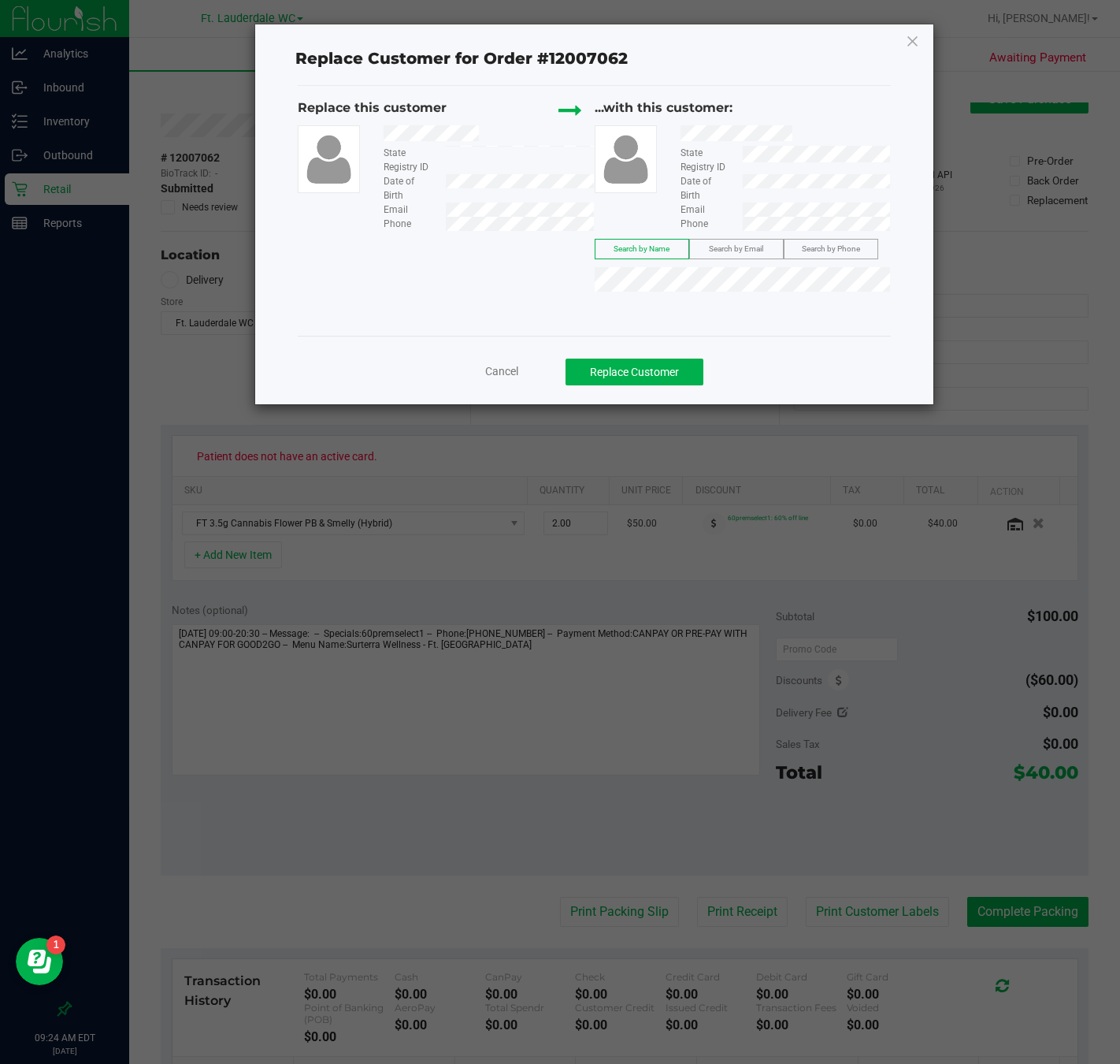
click at [724, 315] on div "Replace this customer State Registry ID Date of Birth Email Phone ...with this …" at bounding box center [593, 210] width 592 height 249
click at [690, 361] on button "Replace Customer" at bounding box center [634, 372] width 138 height 27
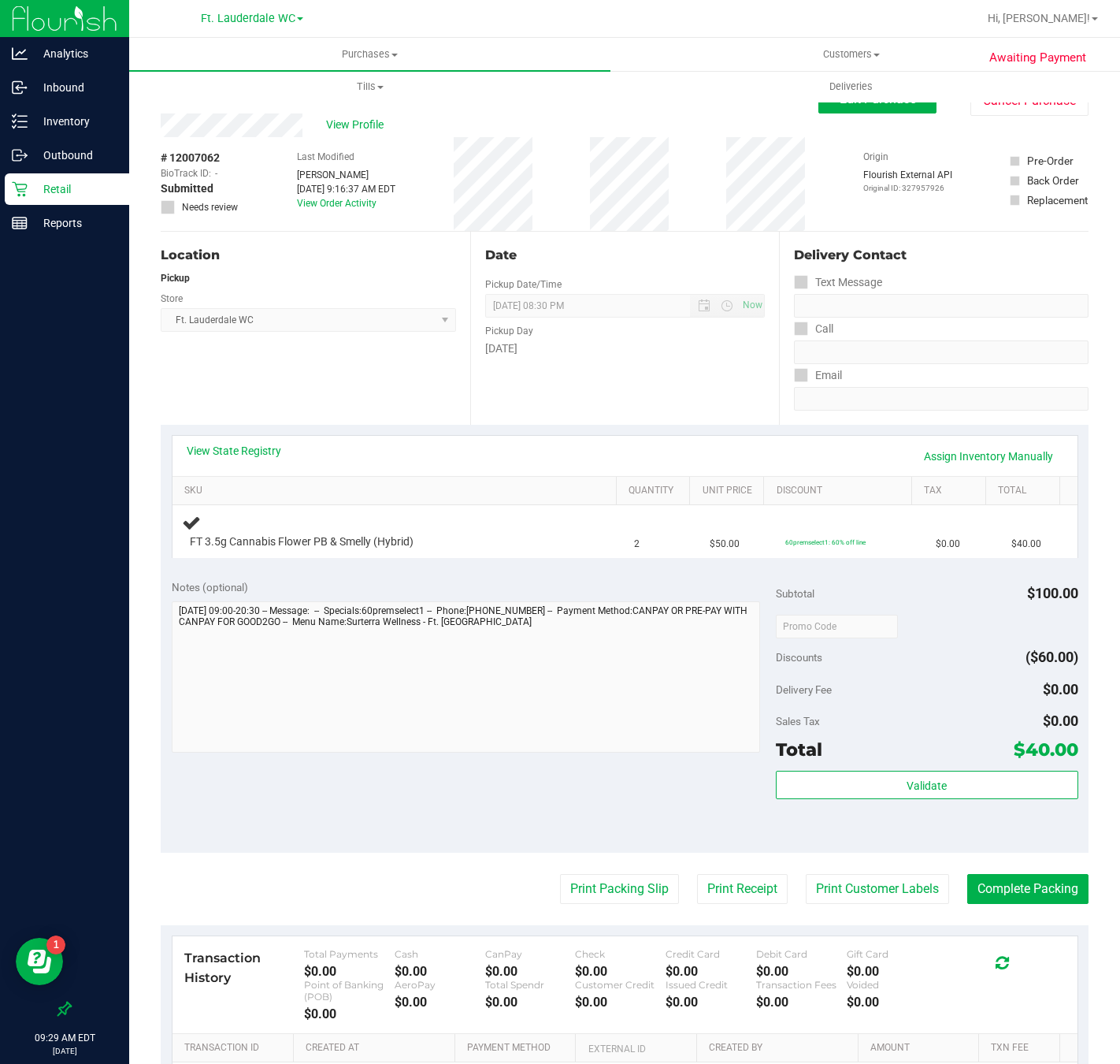
click at [308, 778] on div "Notes (optional) Subtotal $100.00 Discounts ($60.00) Delivery Fee $0.00 Sales T…" at bounding box center [625, 711] width 928 height 284
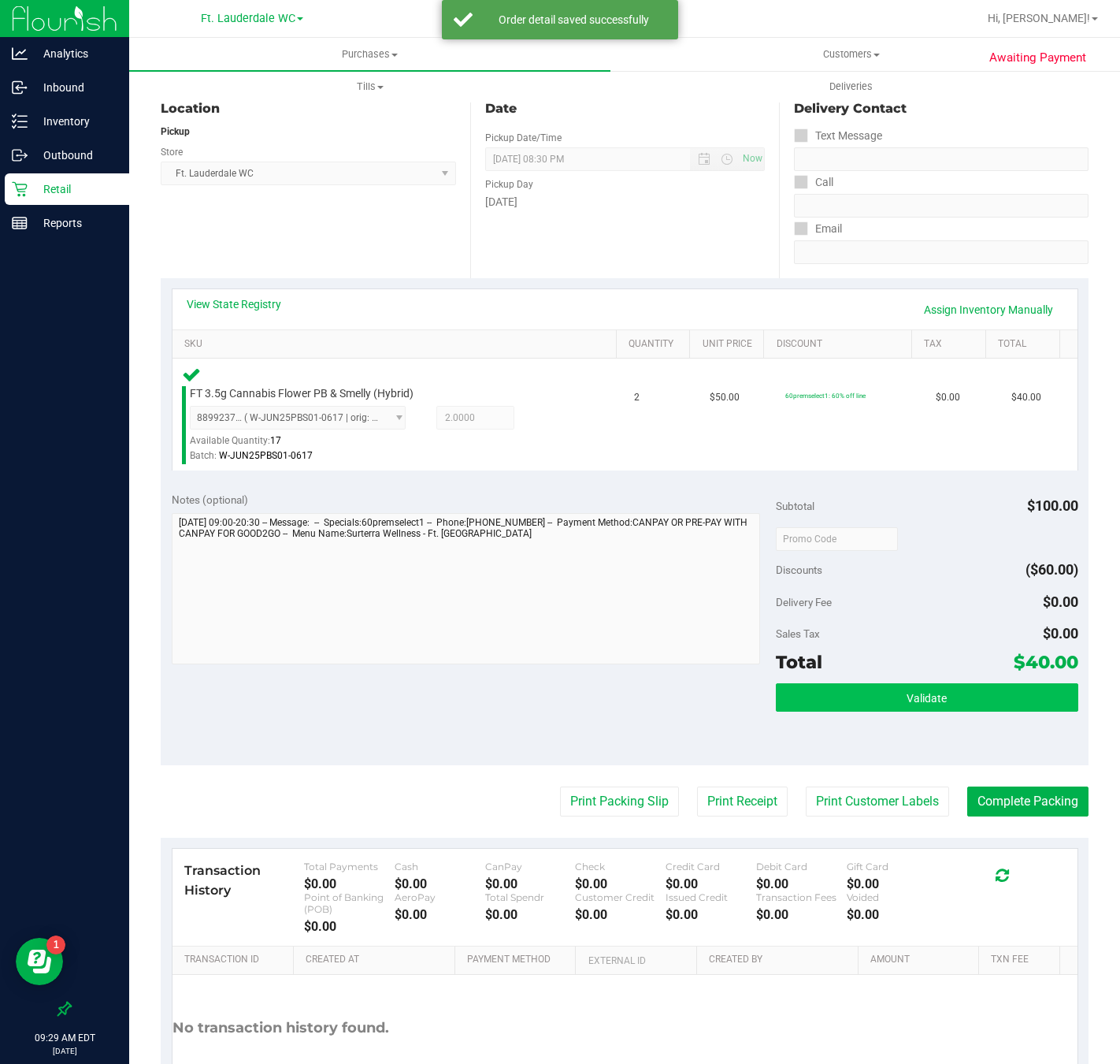
scroll to position [263, 0]
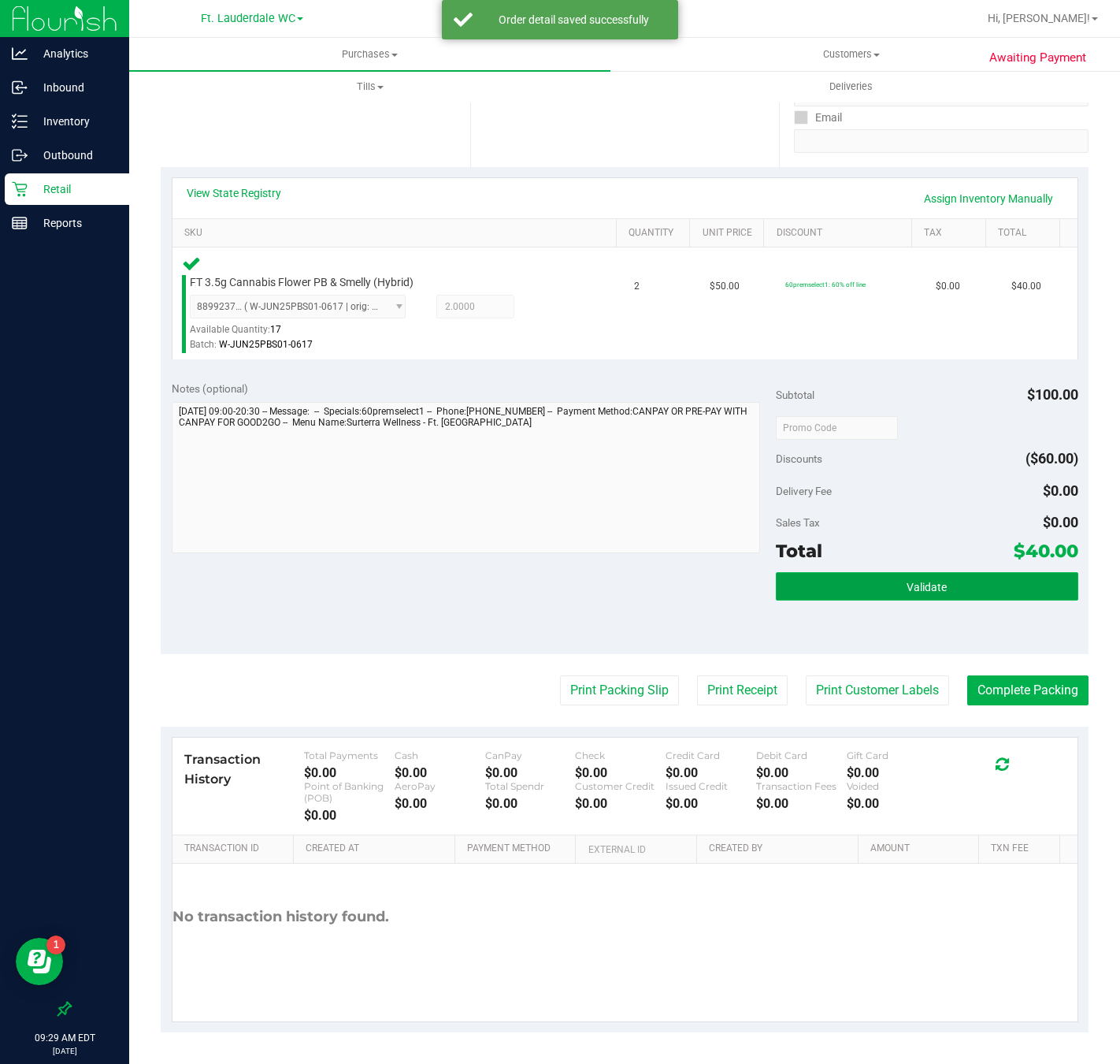
click at [925, 572] on button "Validate" at bounding box center [927, 586] width 302 height 29
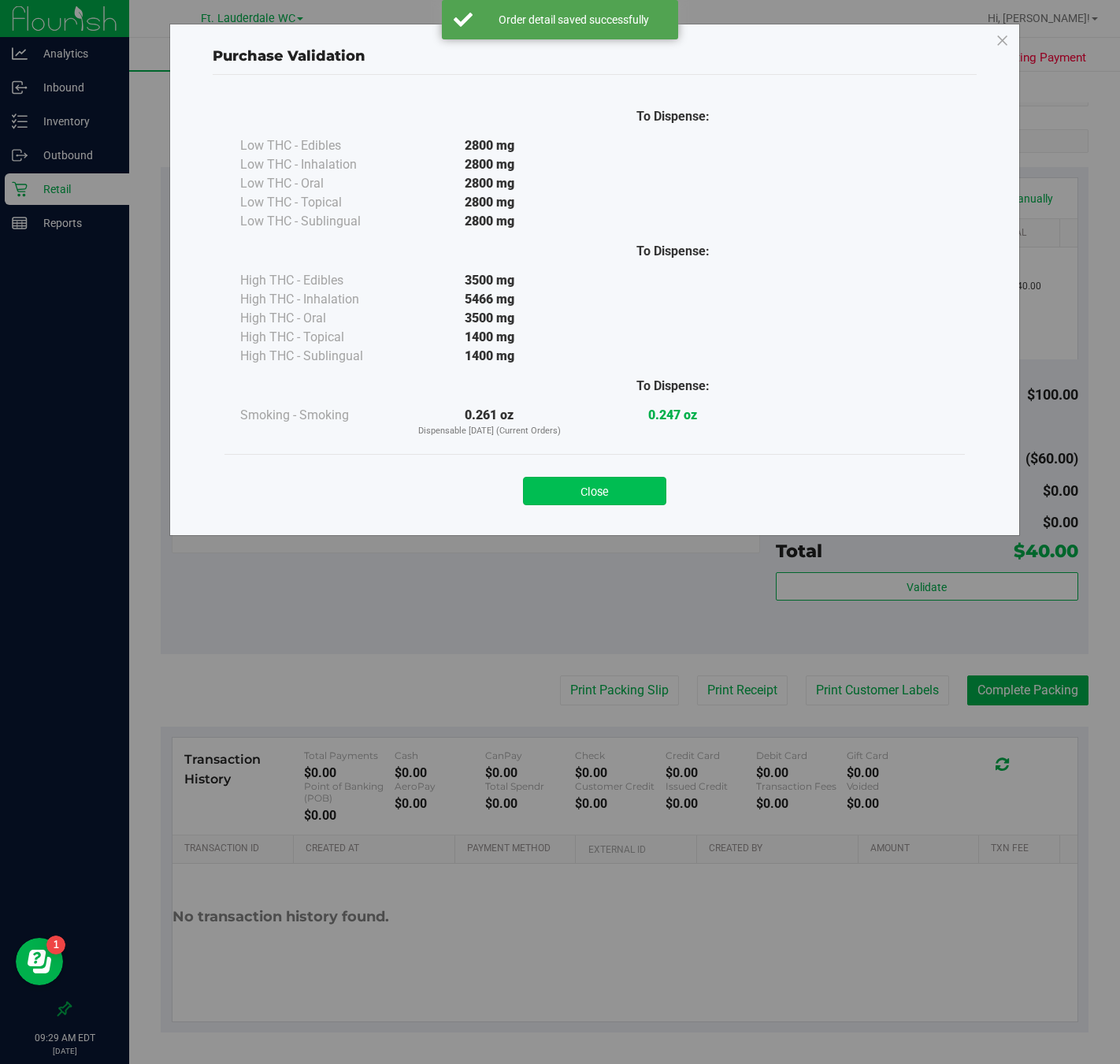
click at [617, 490] on button "Close" at bounding box center [594, 491] width 143 height 29
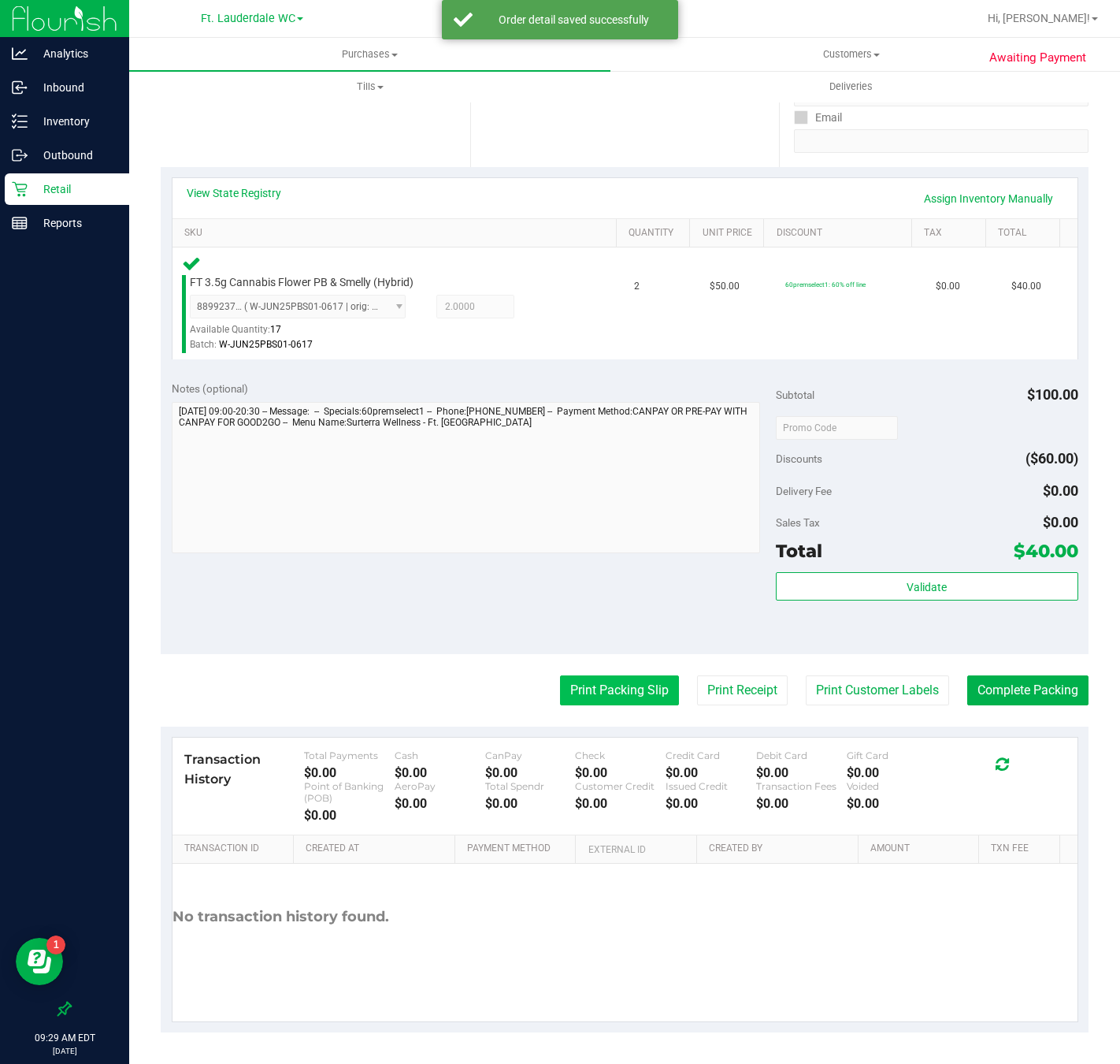
click at [617, 693] on button "Print Packing Slip" at bounding box center [619, 691] width 119 height 30
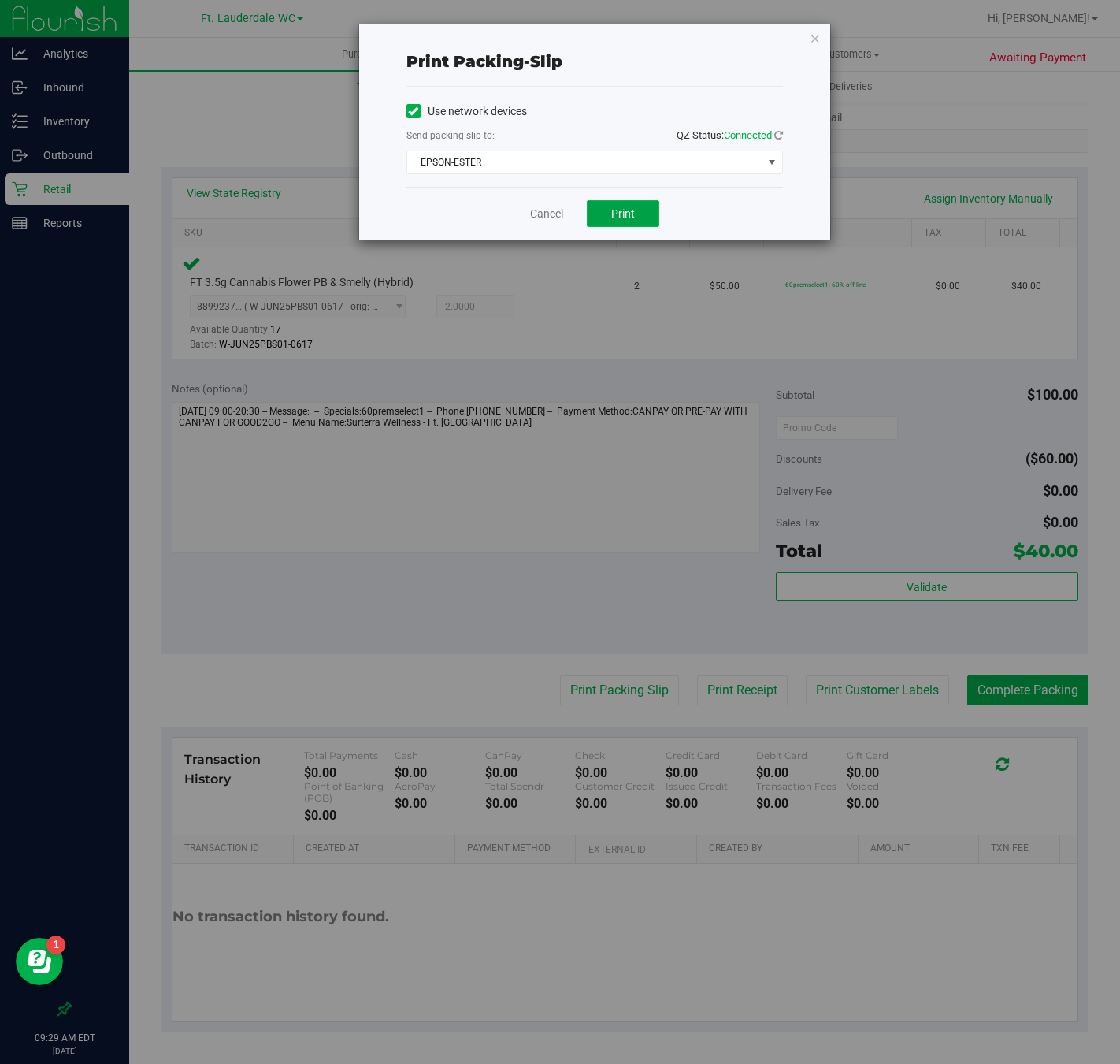
click at [637, 217] on button "Print" at bounding box center [623, 214] width 72 height 27
click at [549, 218] on link "Cancel" at bounding box center [547, 214] width 33 height 17
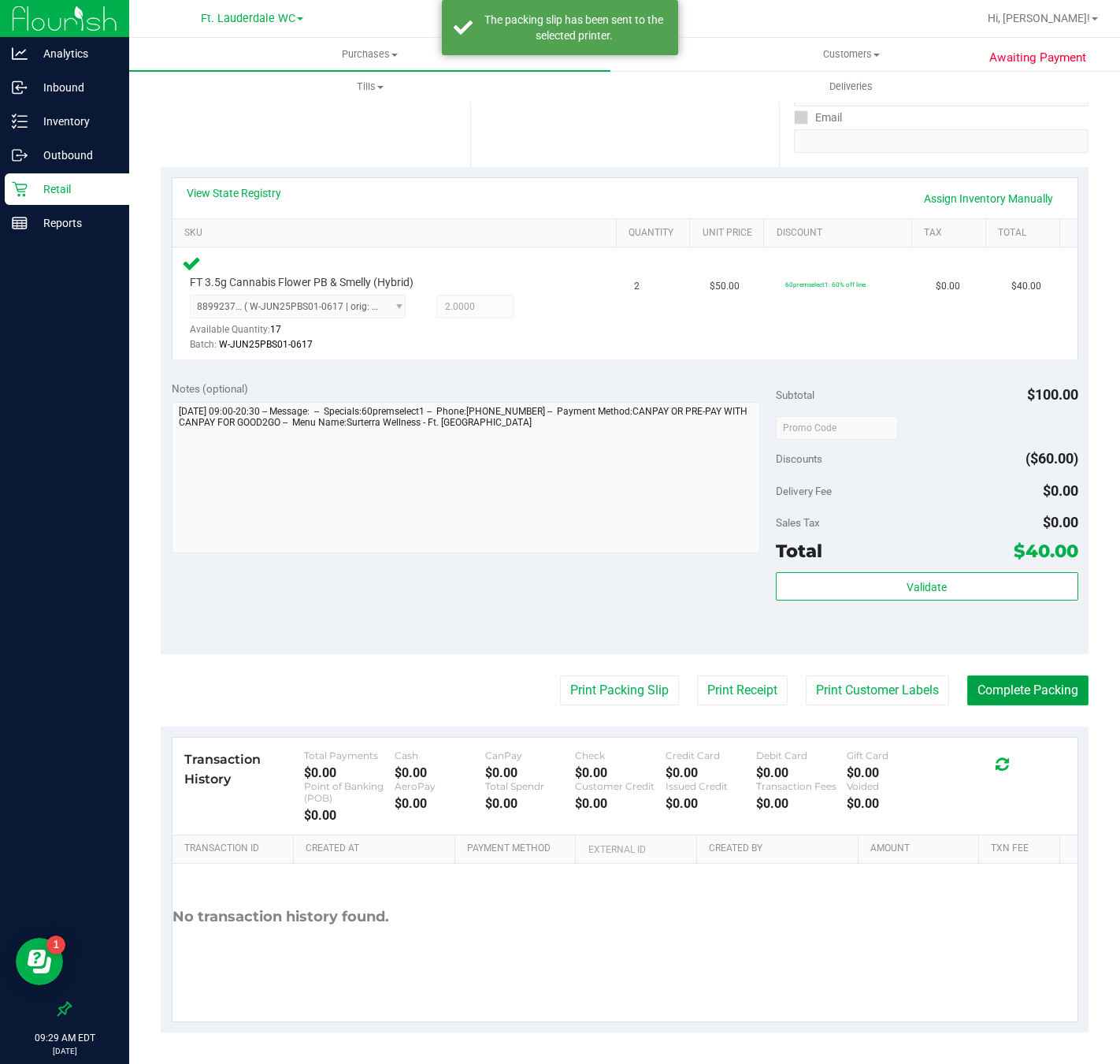
click at [1017, 692] on button "Complete Packing" at bounding box center [1028, 691] width 121 height 30
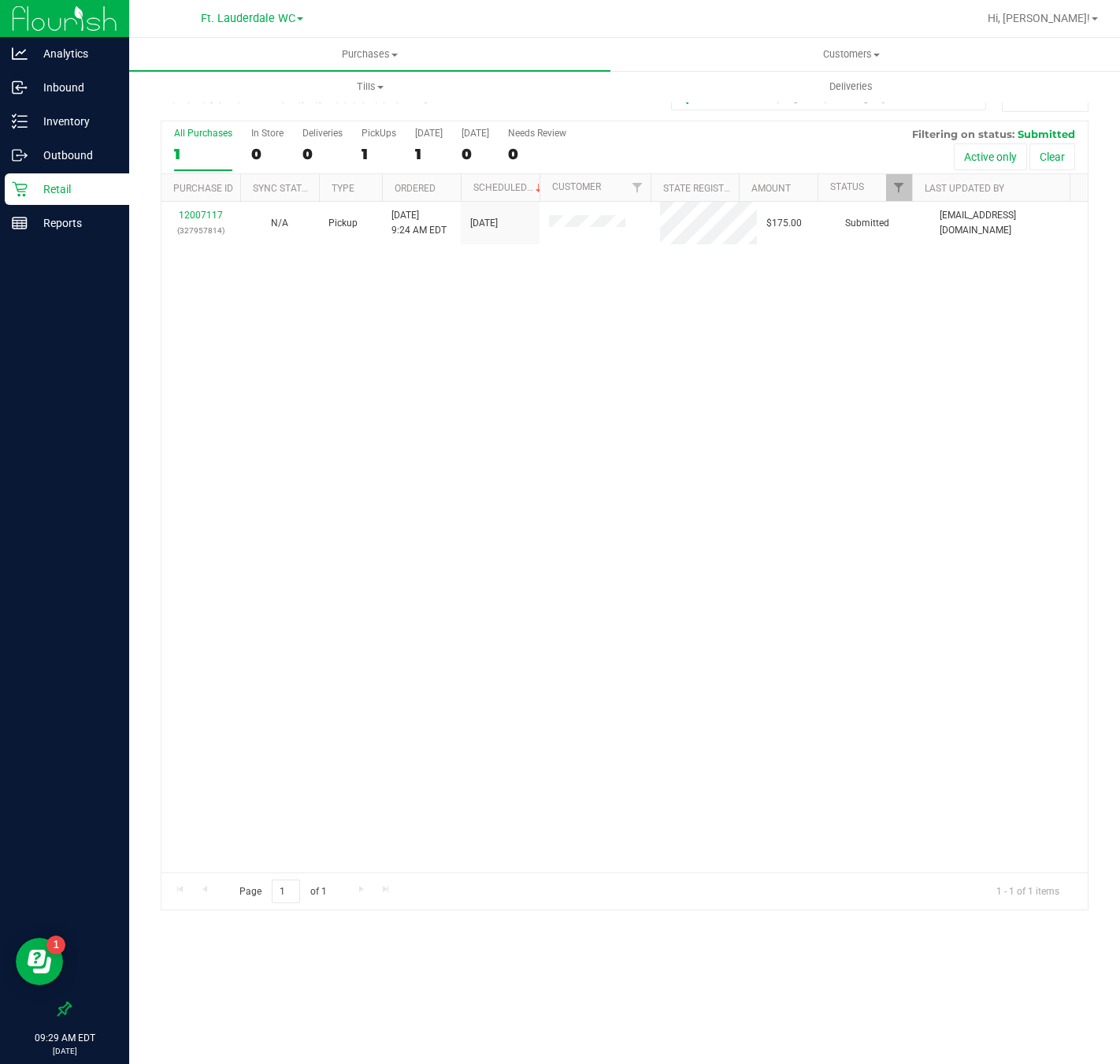
click at [81, 197] on p "Retail" at bounding box center [75, 189] width 94 height 18
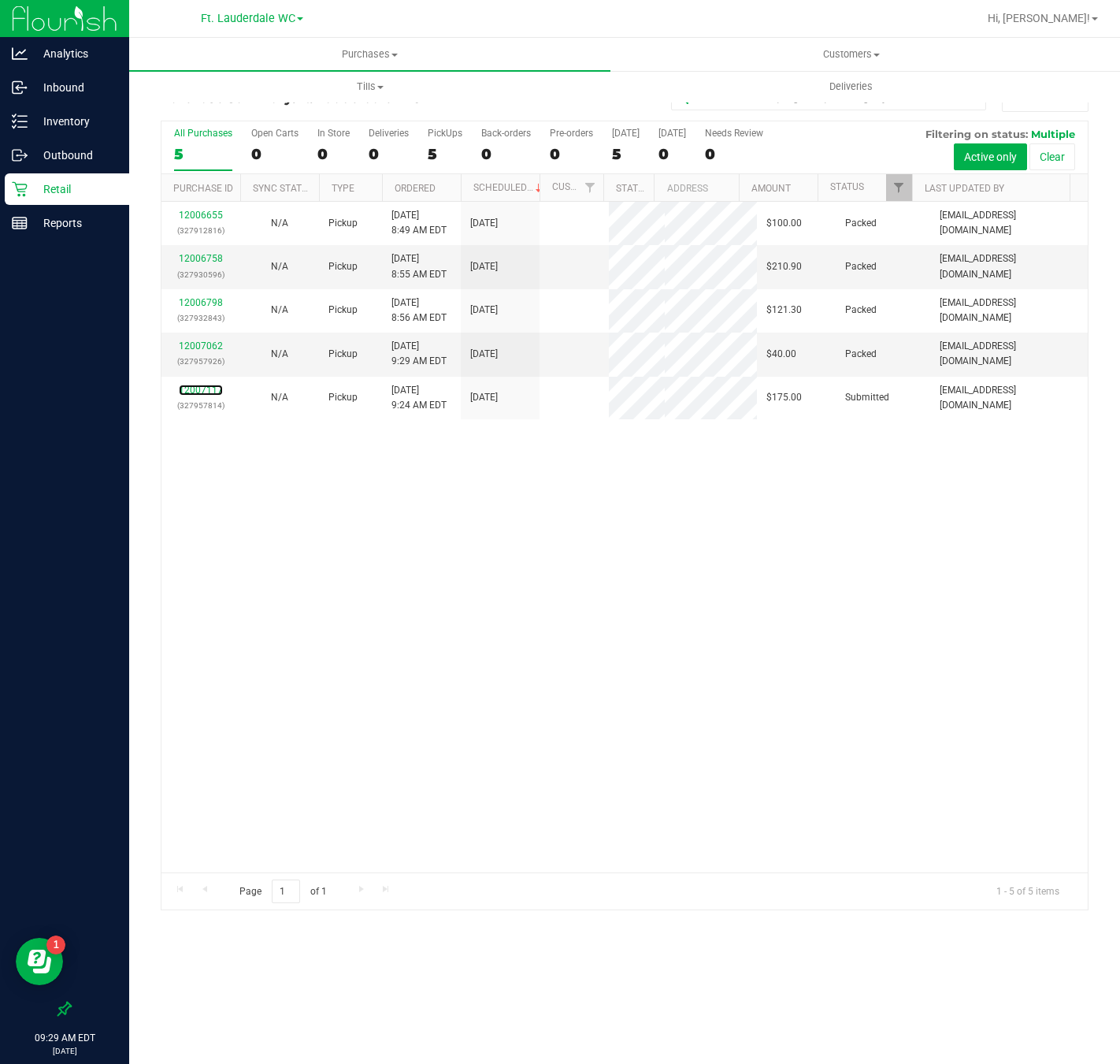
click at [217, 396] on link "12007117" at bounding box center [201, 390] width 44 height 11
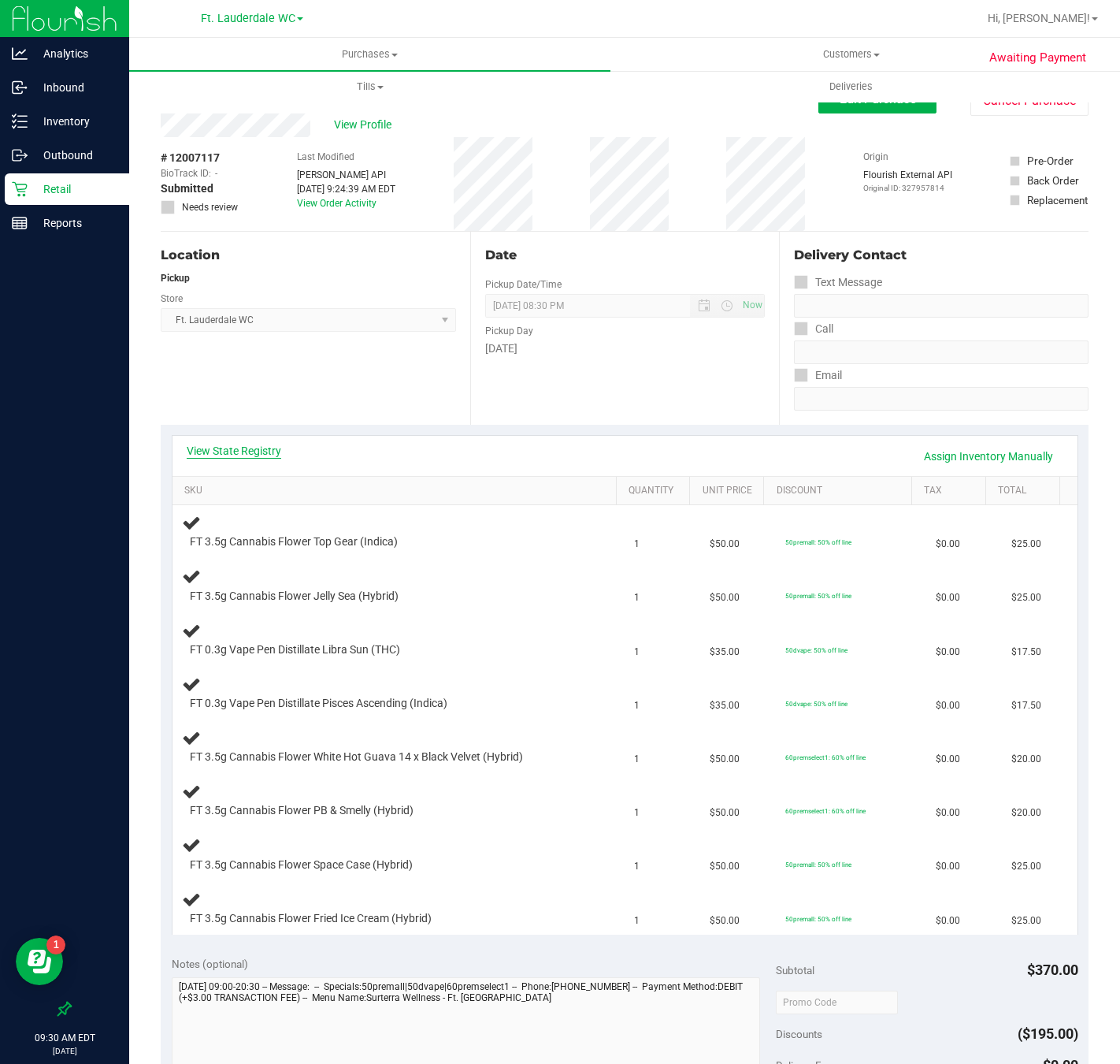
click at [249, 449] on link "View State Registry" at bounding box center [234, 450] width 94 height 16
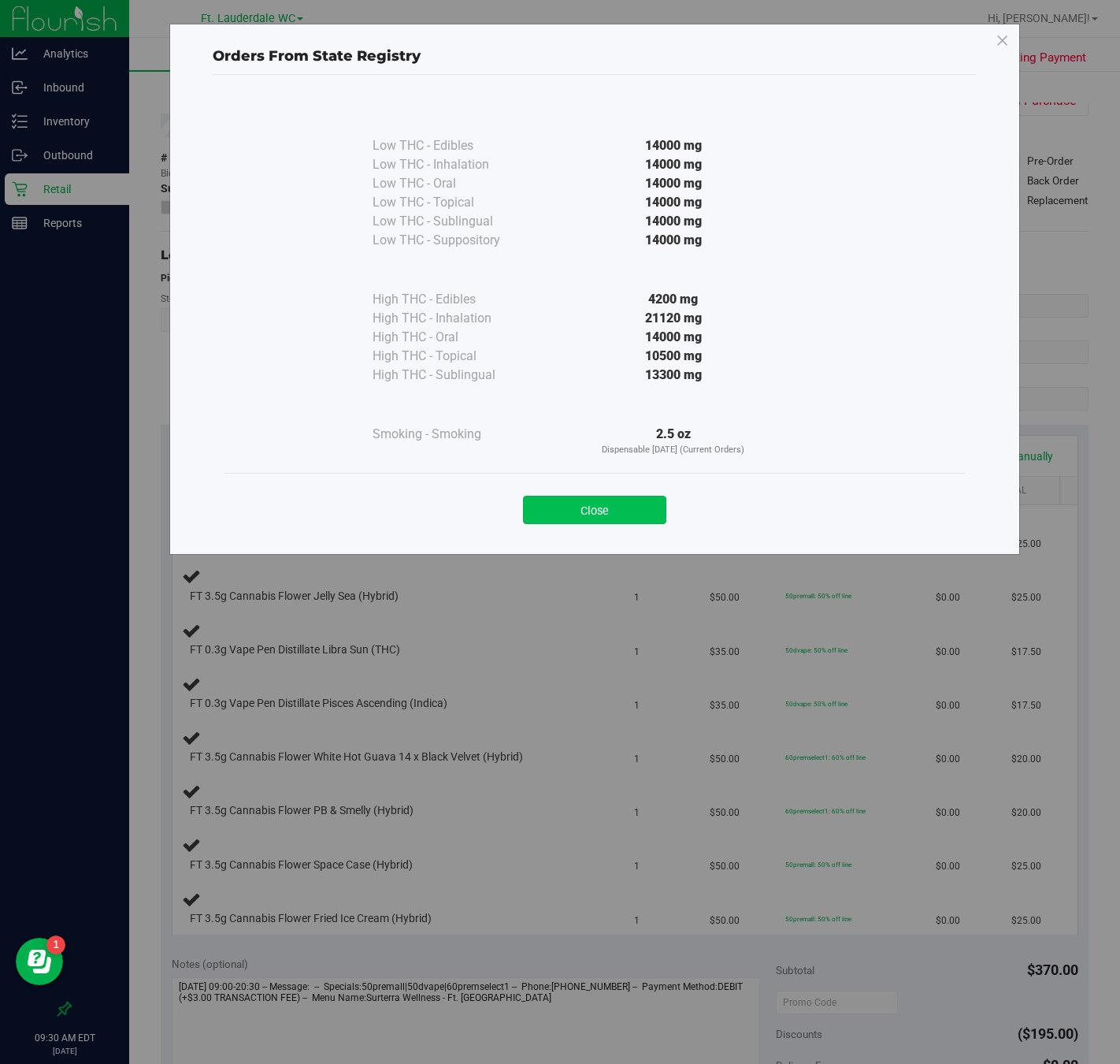
click at [565, 501] on button "Close" at bounding box center [594, 509] width 143 height 29
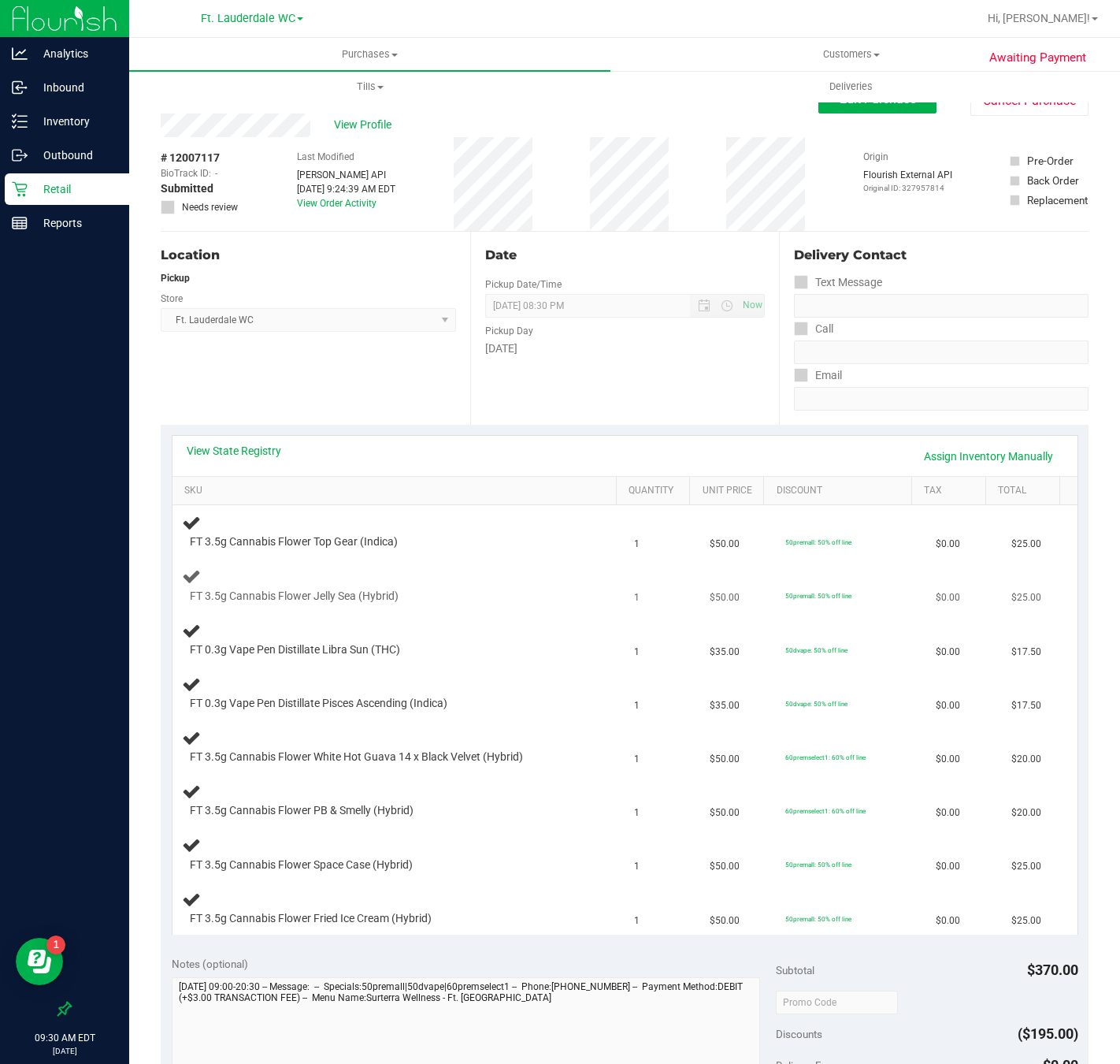
scroll to position [118, 0]
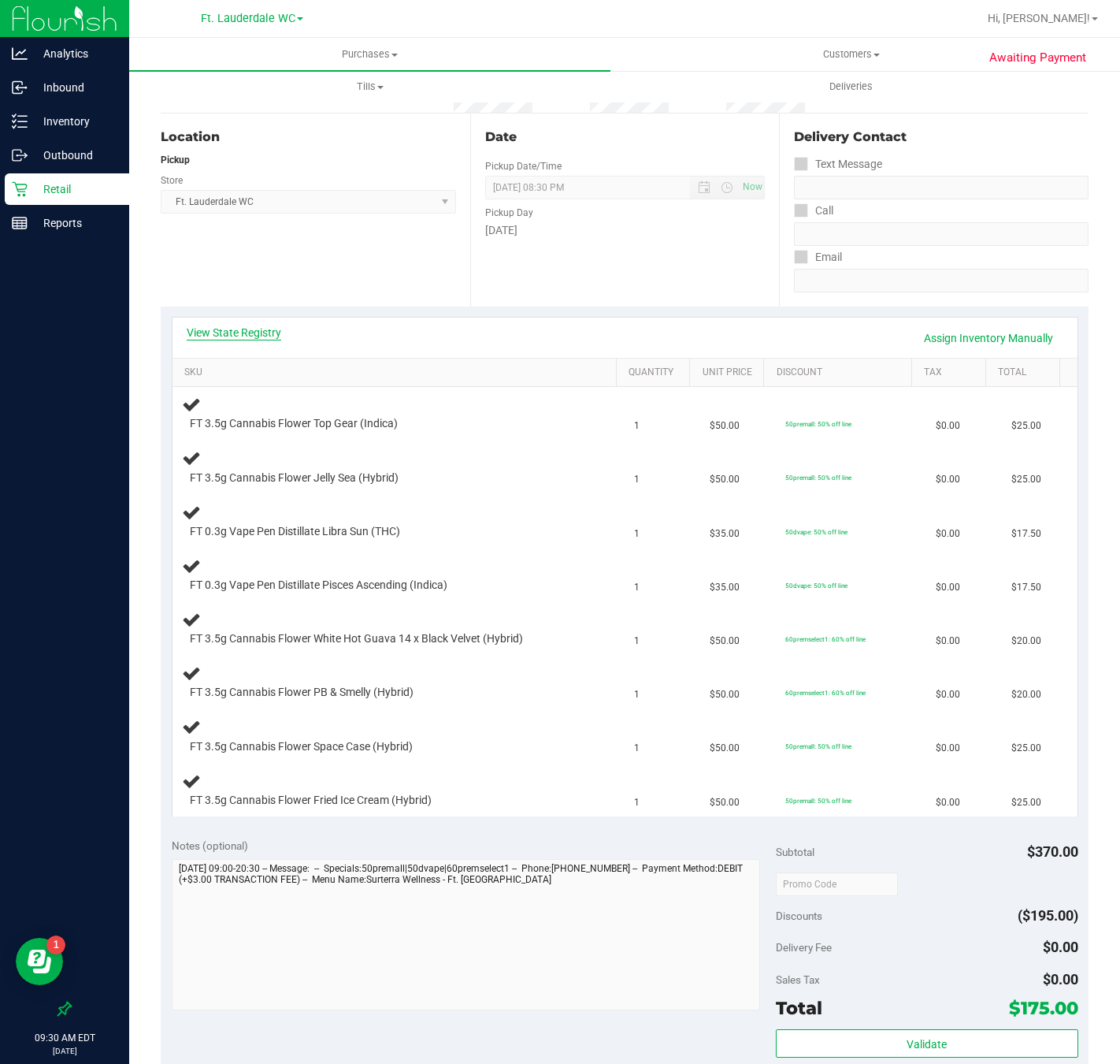
click at [243, 329] on link "View State Registry" at bounding box center [234, 332] width 94 height 16
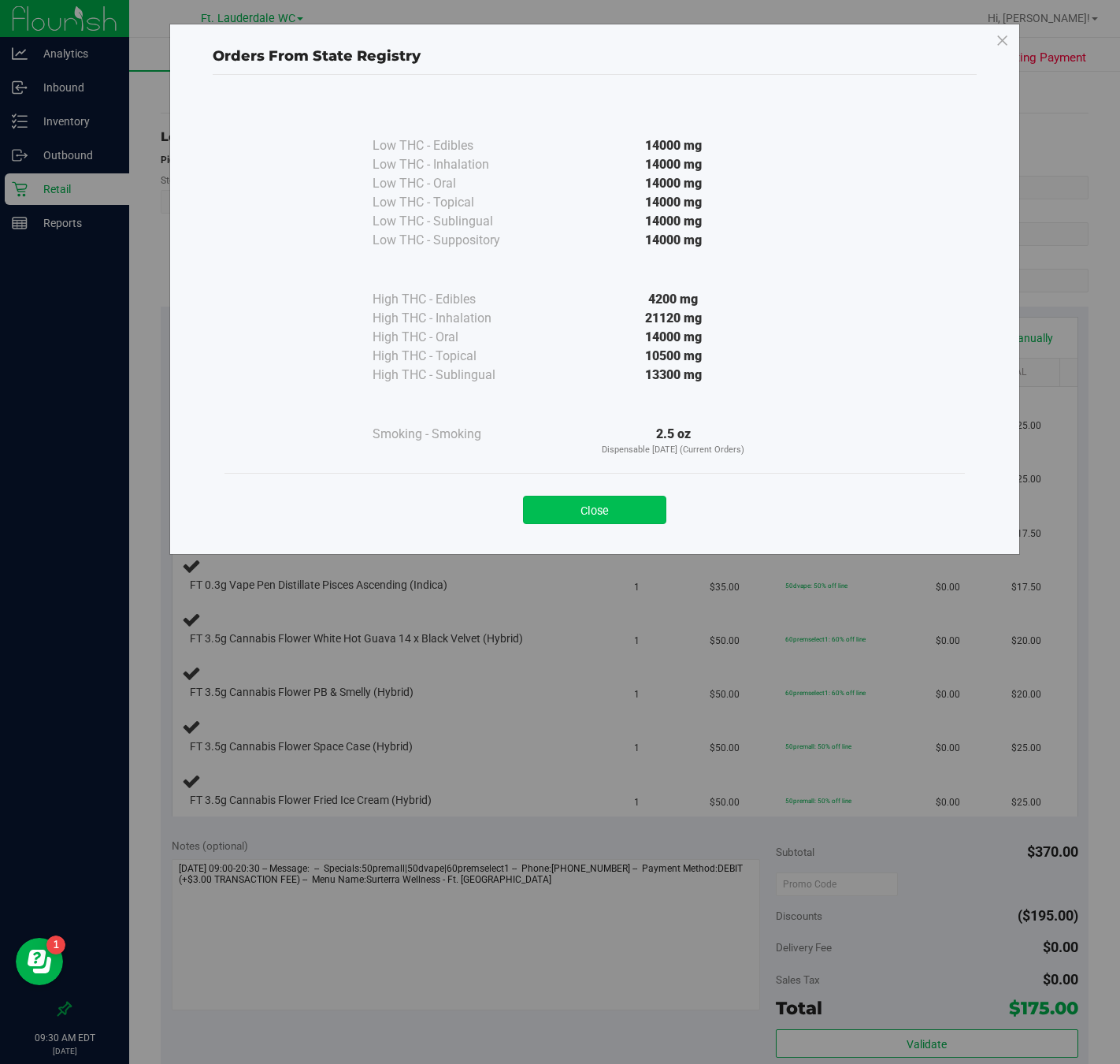
click at [601, 516] on button "Close" at bounding box center [594, 509] width 143 height 29
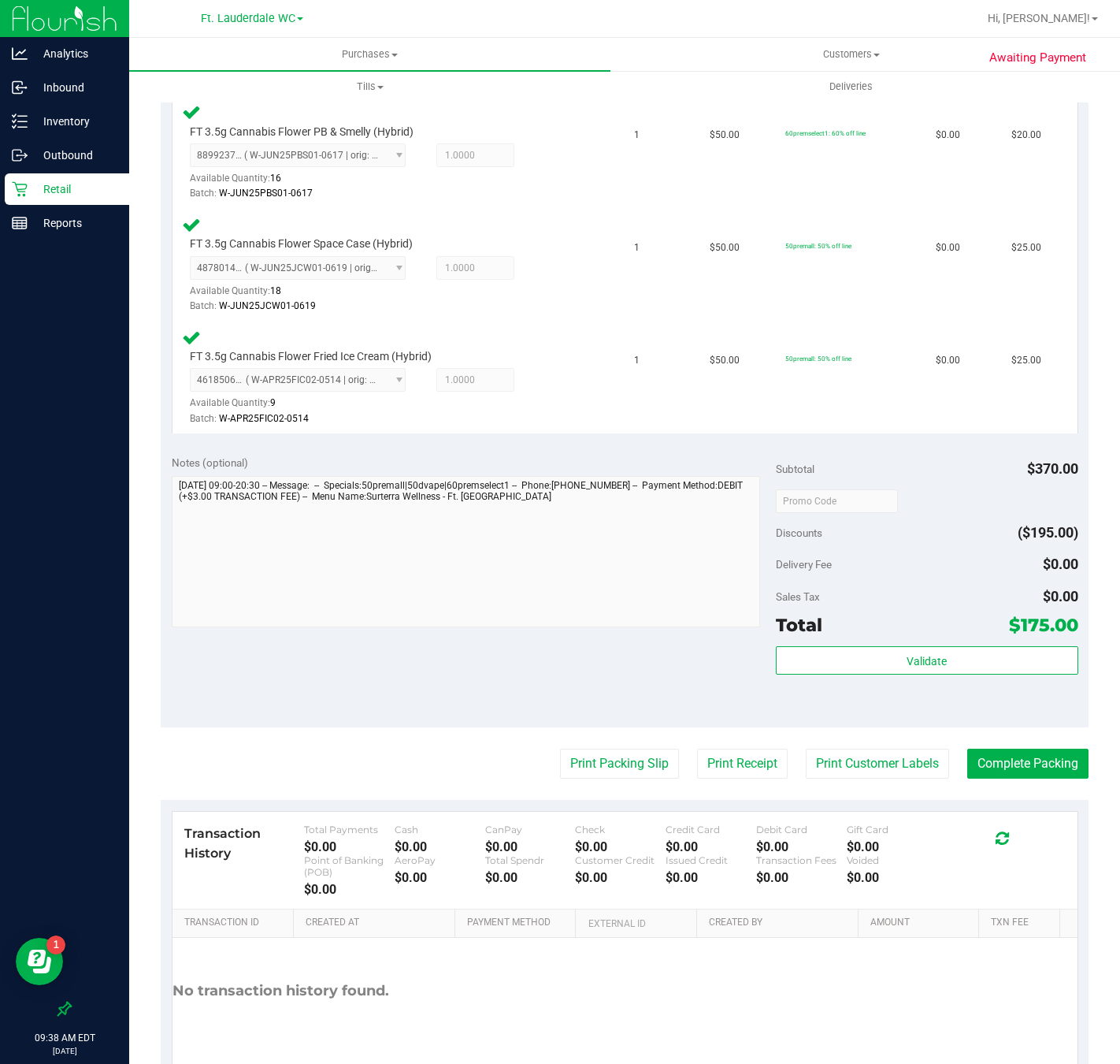
scroll to position [1057, 0]
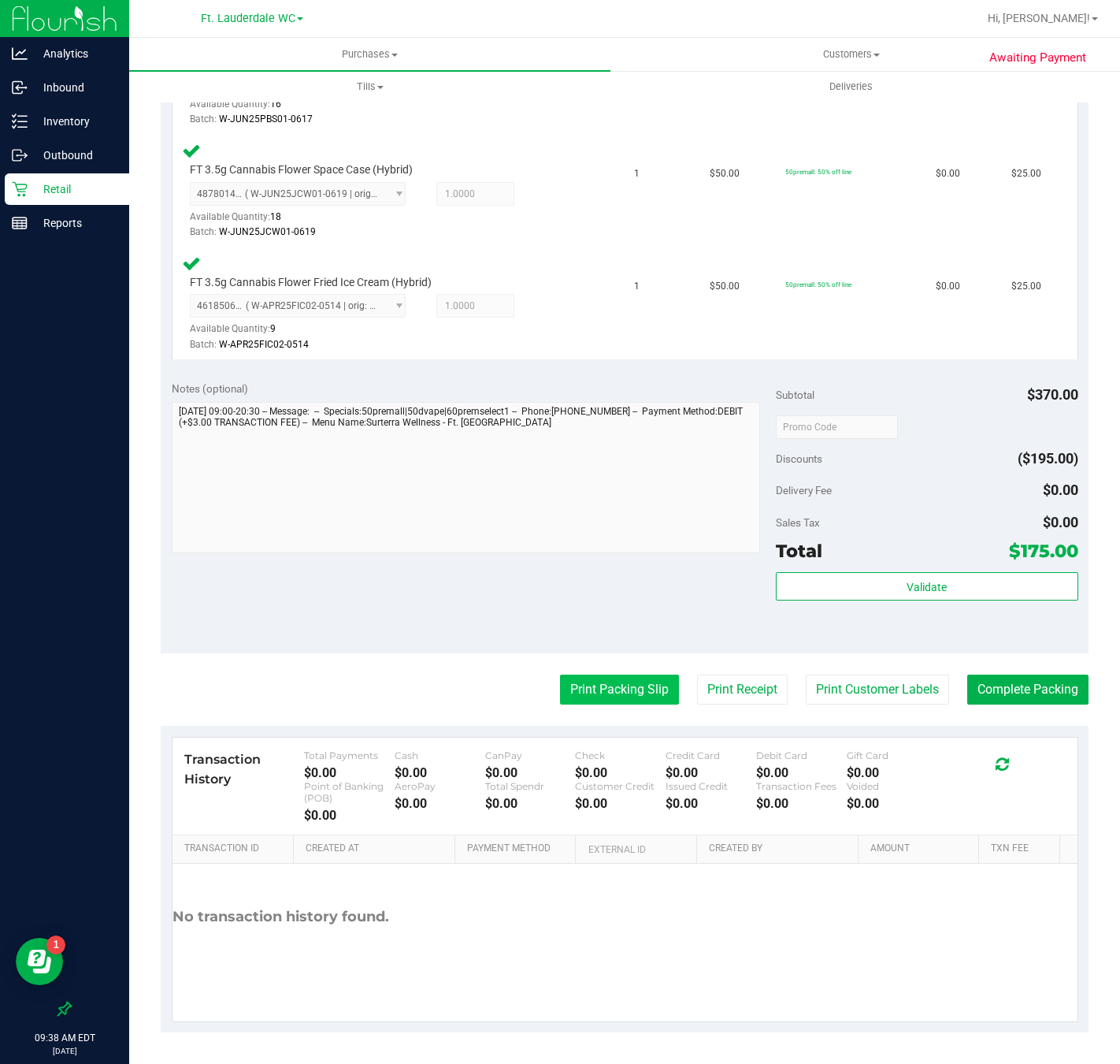
click at [594, 686] on button "Print Packing Slip" at bounding box center [619, 690] width 119 height 30
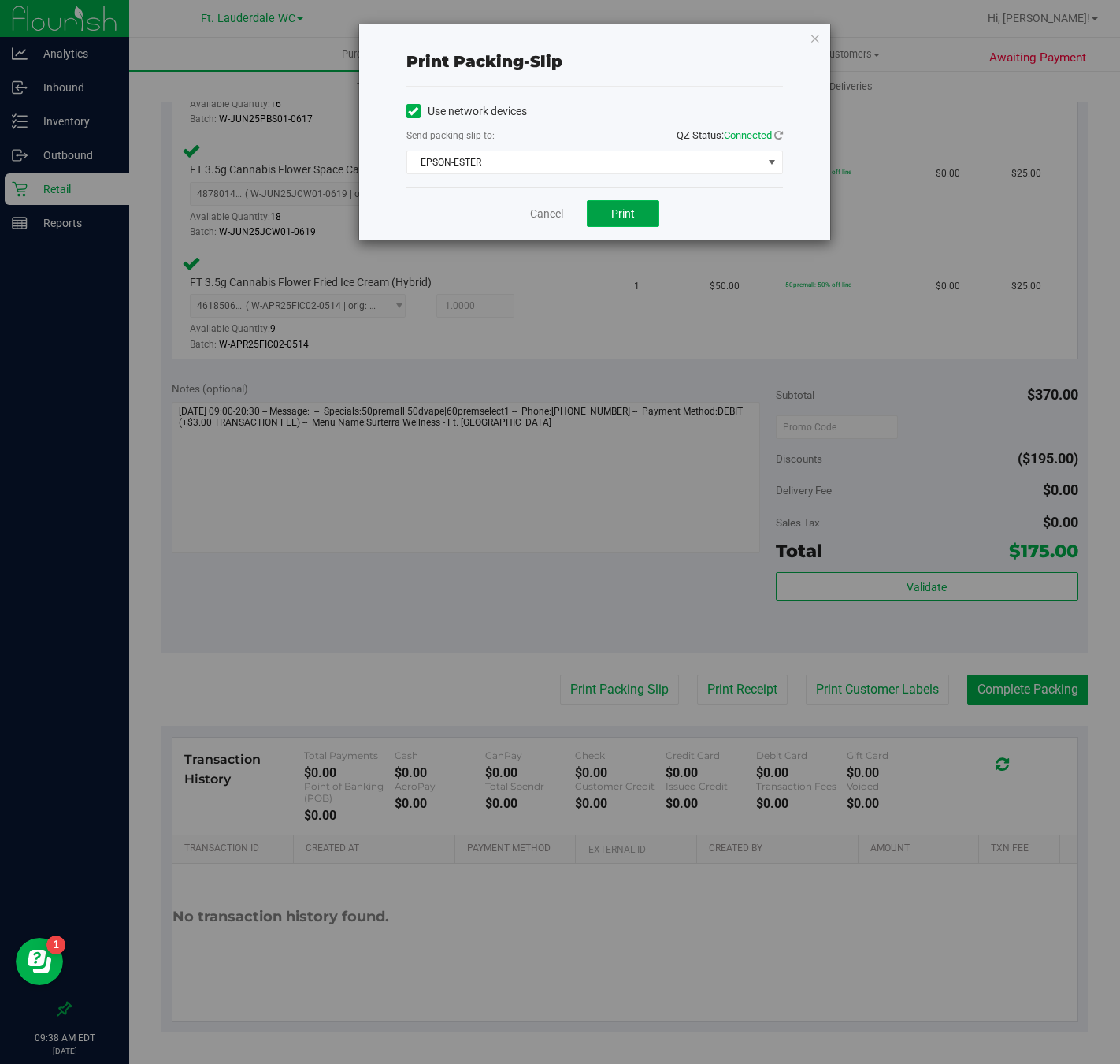
click at [628, 223] on button "Print" at bounding box center [623, 214] width 72 height 27
click at [548, 211] on link "Cancel" at bounding box center [547, 214] width 33 height 17
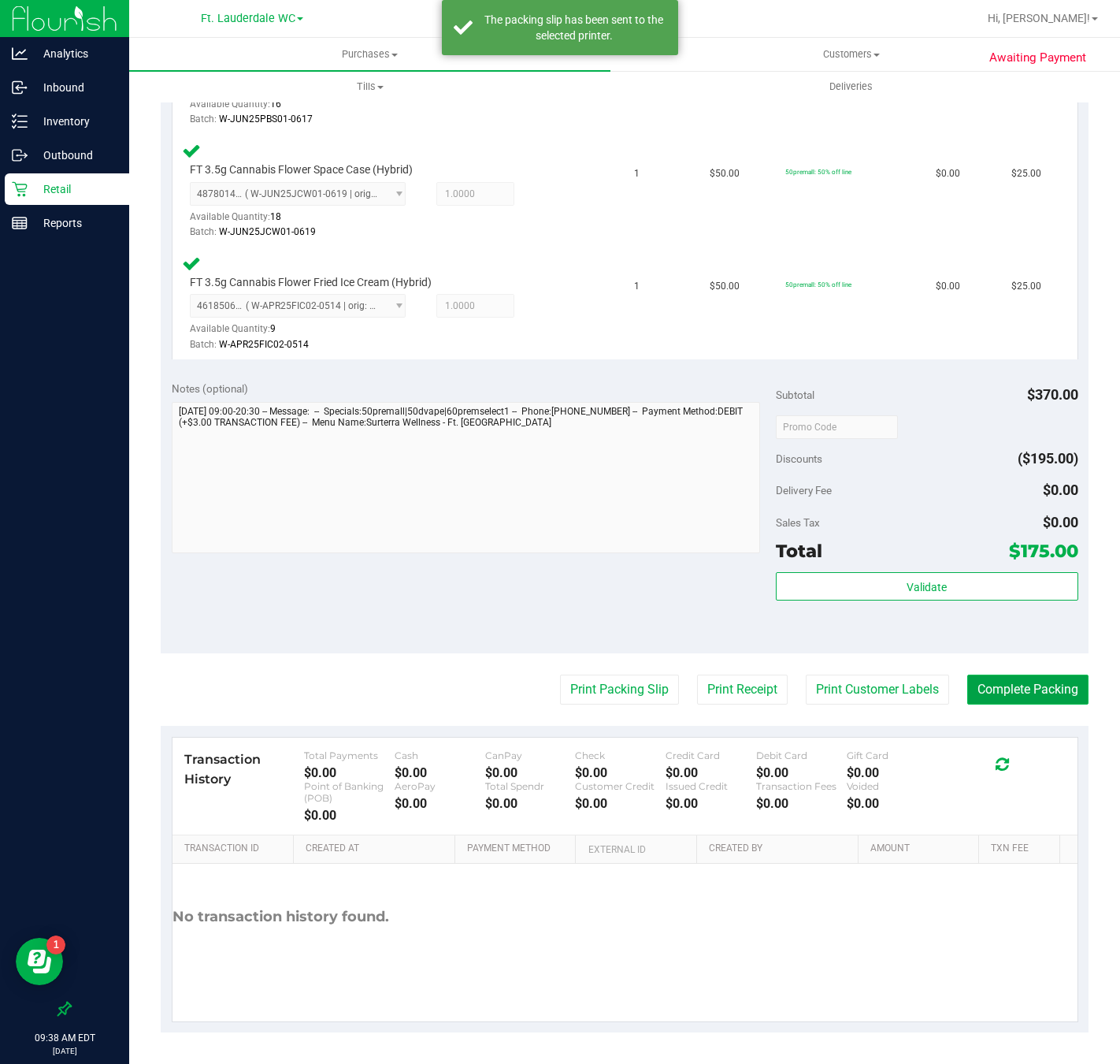
click at [968, 679] on button "Complete Packing" at bounding box center [1028, 690] width 121 height 30
